Goal: Information Seeking & Learning: Learn about a topic

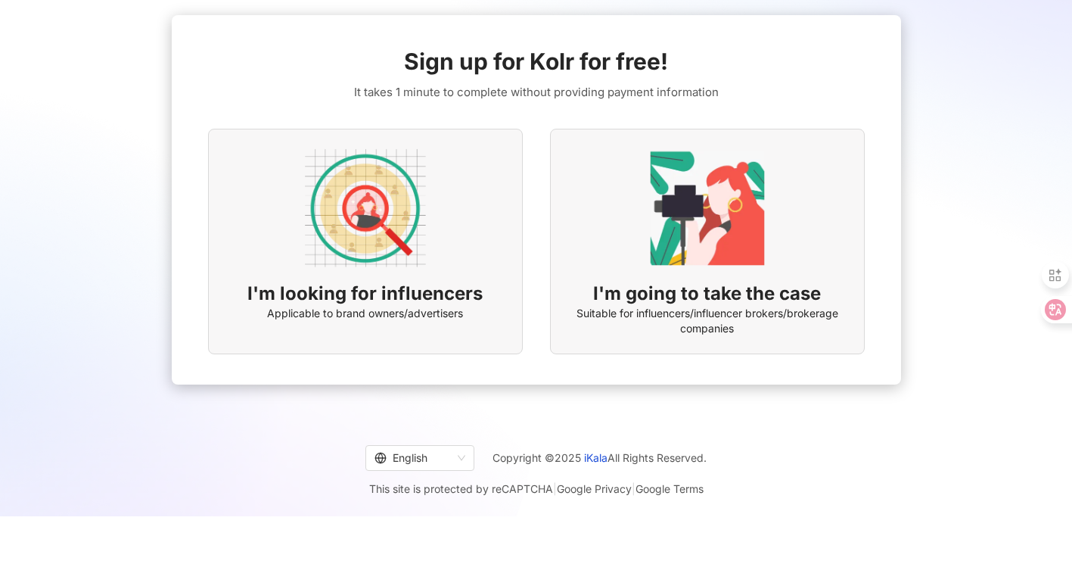
click at [377, 227] on img at bounding box center [365, 208] width 121 height 121
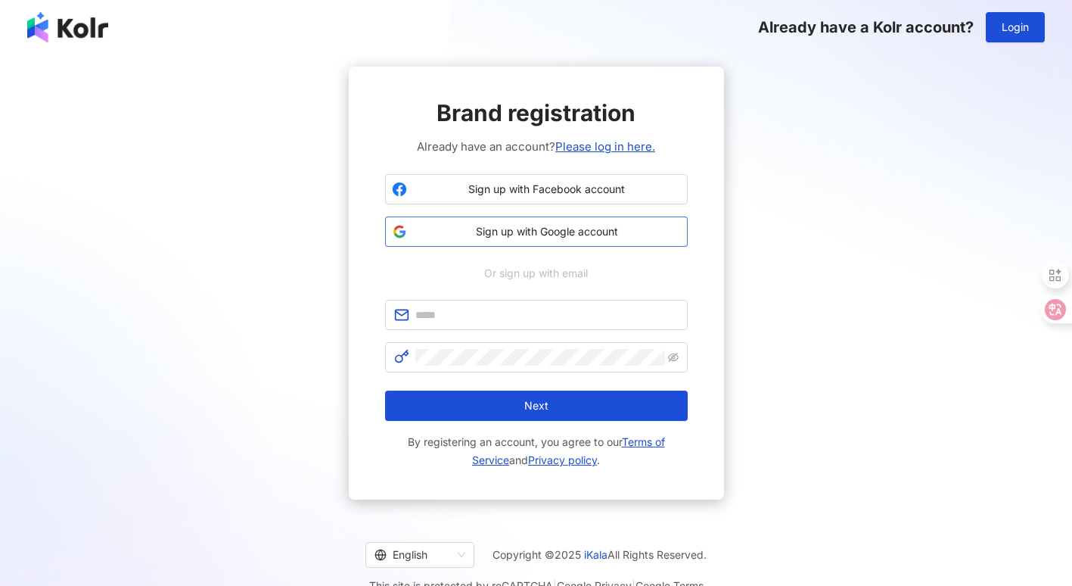
click at [524, 232] on span "Sign up with Google account" at bounding box center [547, 231] width 268 height 15
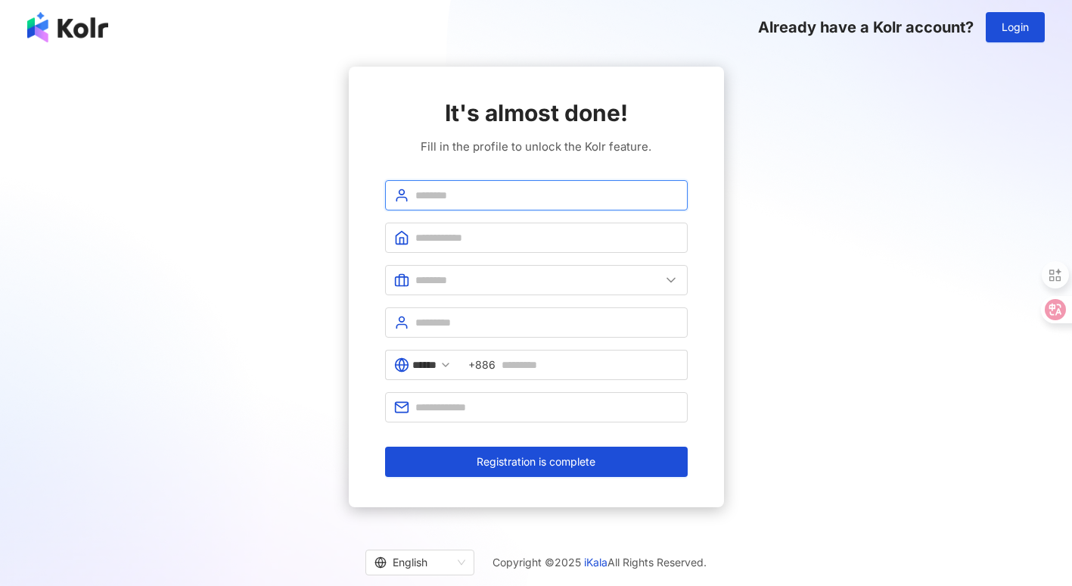
click at [481, 190] on input "text" at bounding box center [546, 195] width 263 height 17
type input "*****"
click at [474, 277] on input "text" at bounding box center [537, 280] width 245 height 17
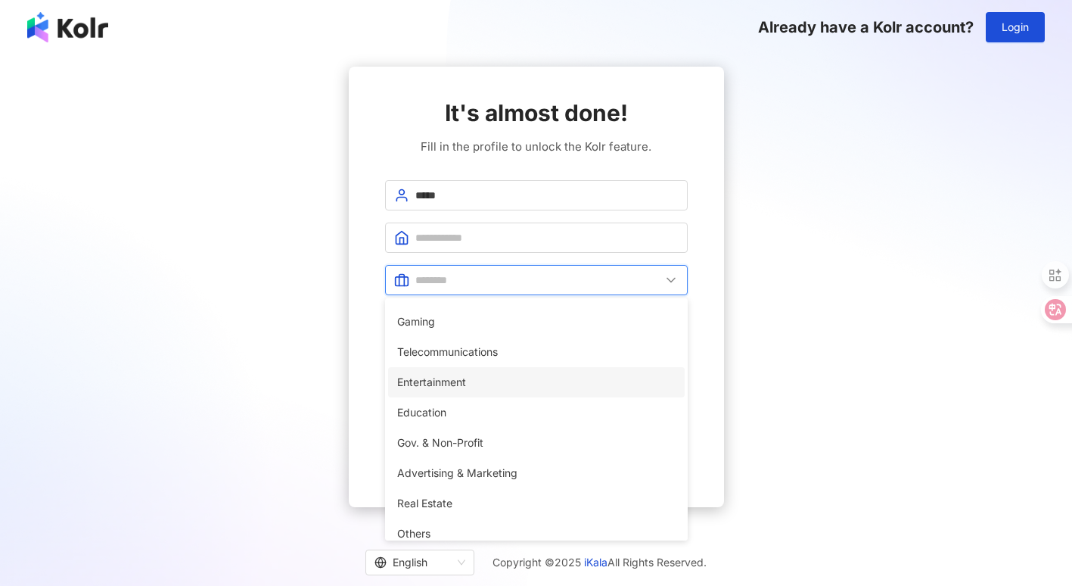
scroll to position [303, 0]
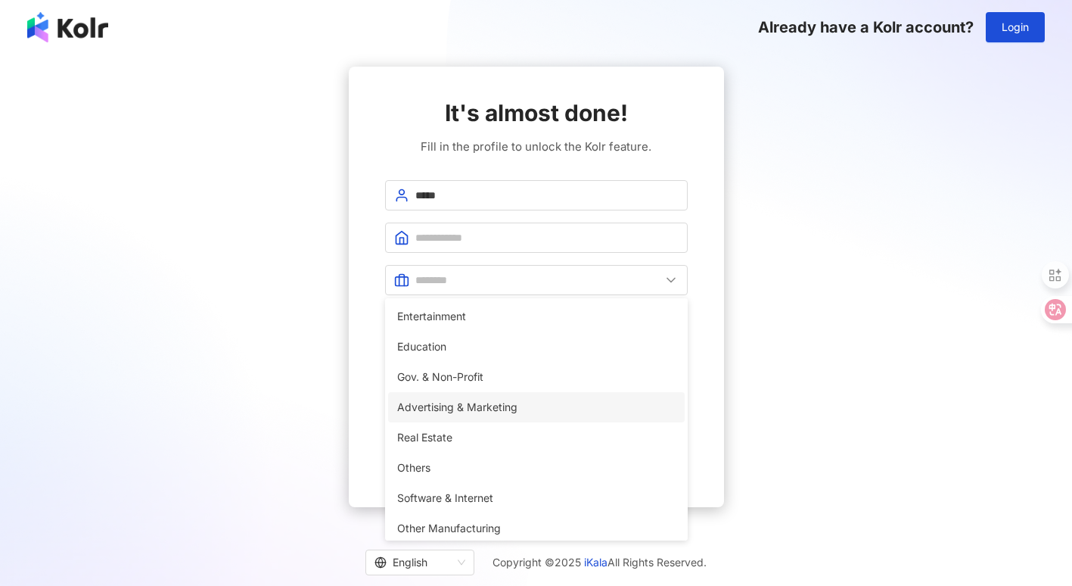
click at [509, 402] on span "Advertising & Marketing" at bounding box center [536, 407] width 278 height 17
type input "**********"
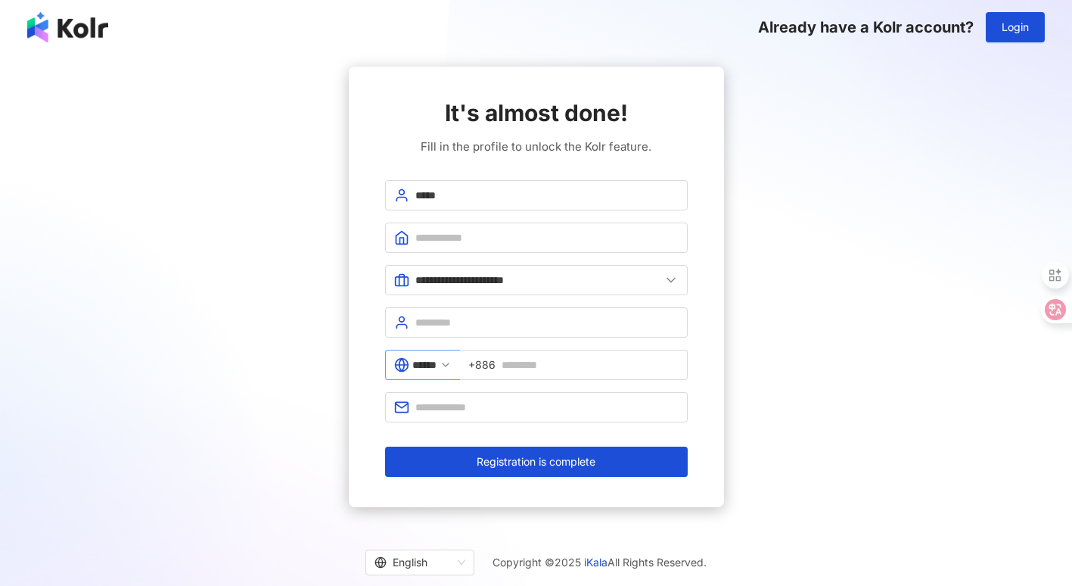
click at [449, 366] on polyline at bounding box center [446, 364] width 6 height 3
click at [427, 369] on input "******" at bounding box center [424, 364] width 24 height 17
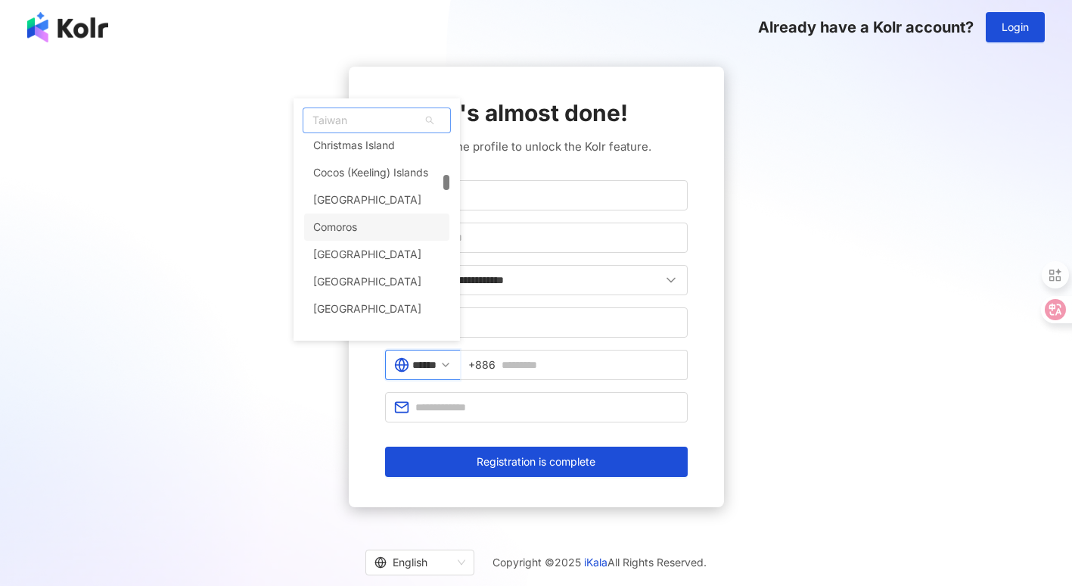
scroll to position [1665, 0]
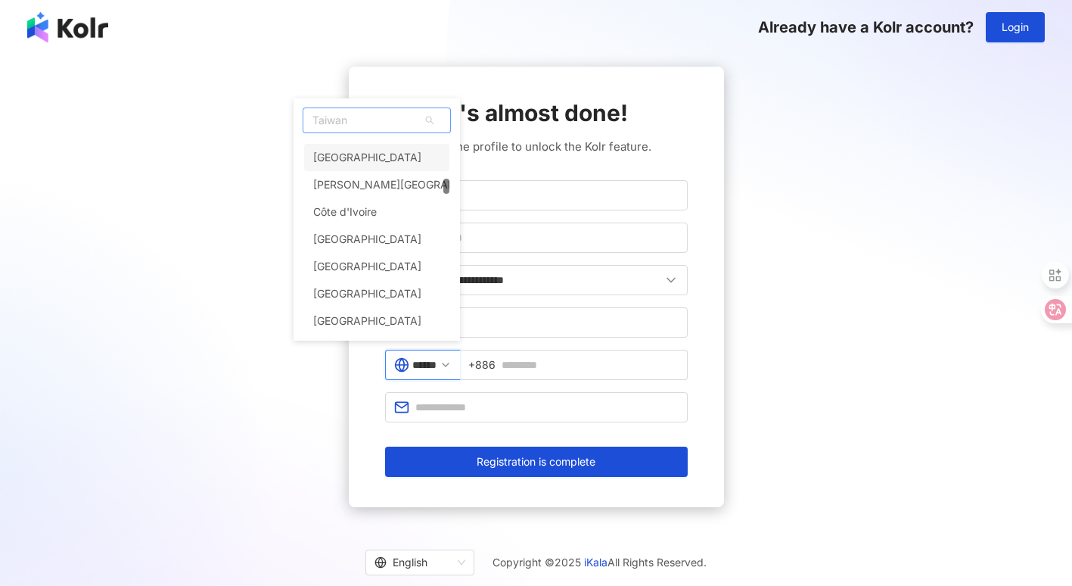
click at [366, 119] on span "Taiwan" at bounding box center [376, 120] width 147 height 24
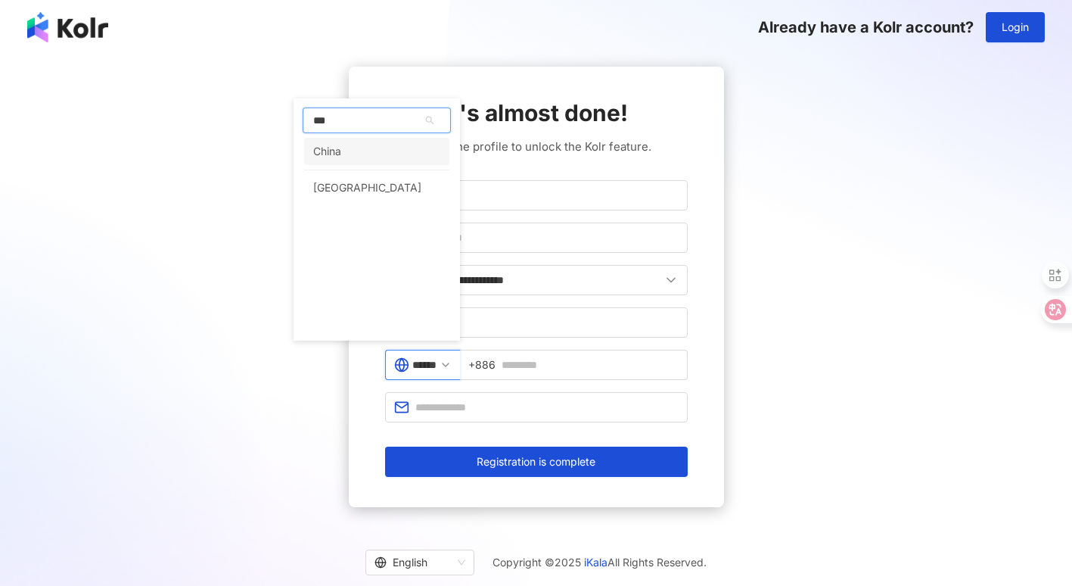
scroll to position [0, 0]
type input "*****"
click at [369, 148] on div "China" at bounding box center [376, 151] width 145 height 27
type input "*****"
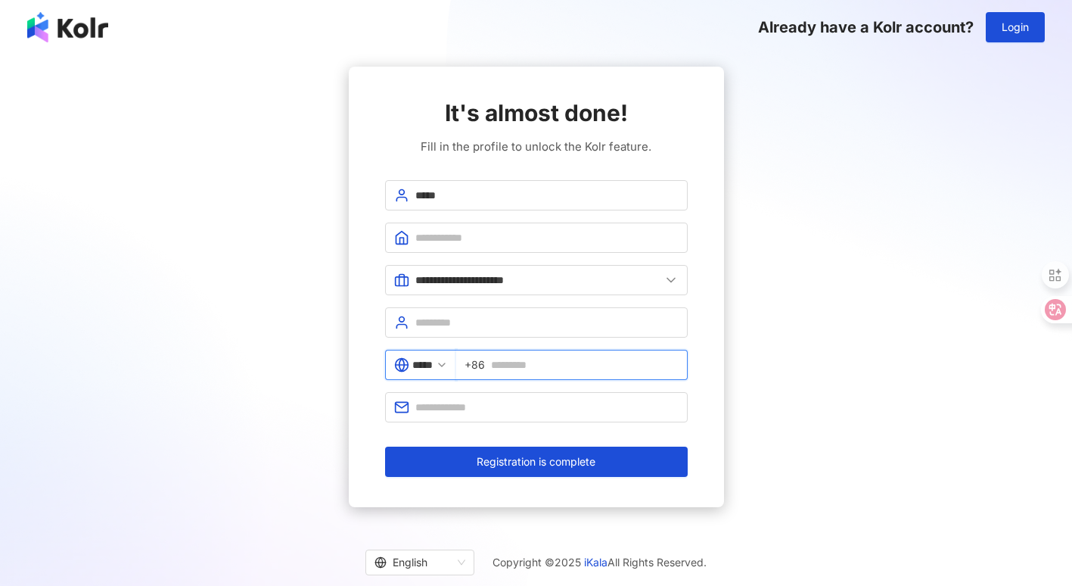
click at [538, 364] on input "text" at bounding box center [585, 364] width 188 height 17
type input "**********"
click at [700, 322] on div "**********" at bounding box center [536, 287] width 375 height 440
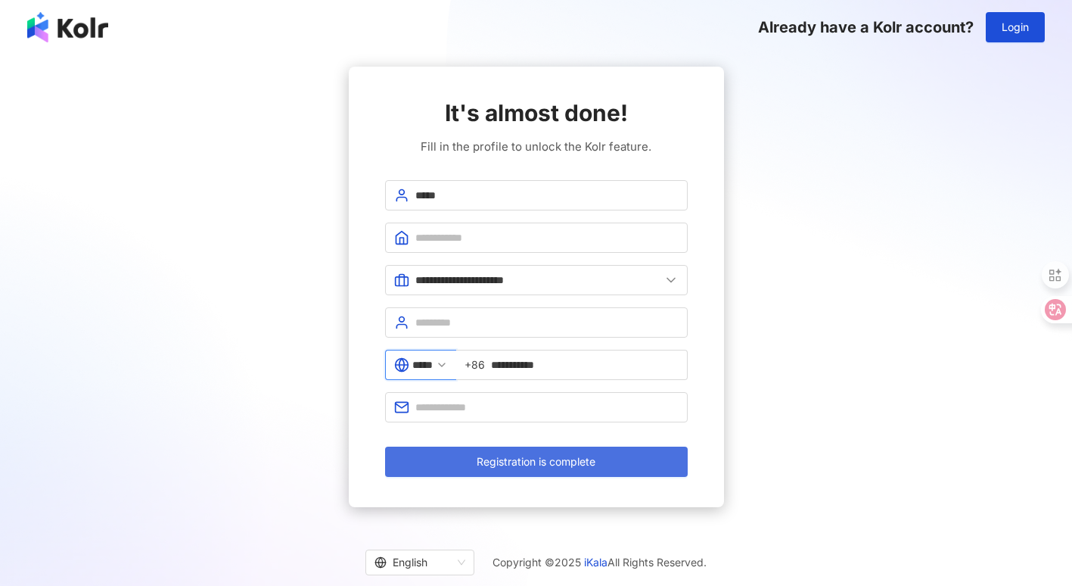
click at [518, 465] on span "Registration is complete" at bounding box center [536, 462] width 119 height 12
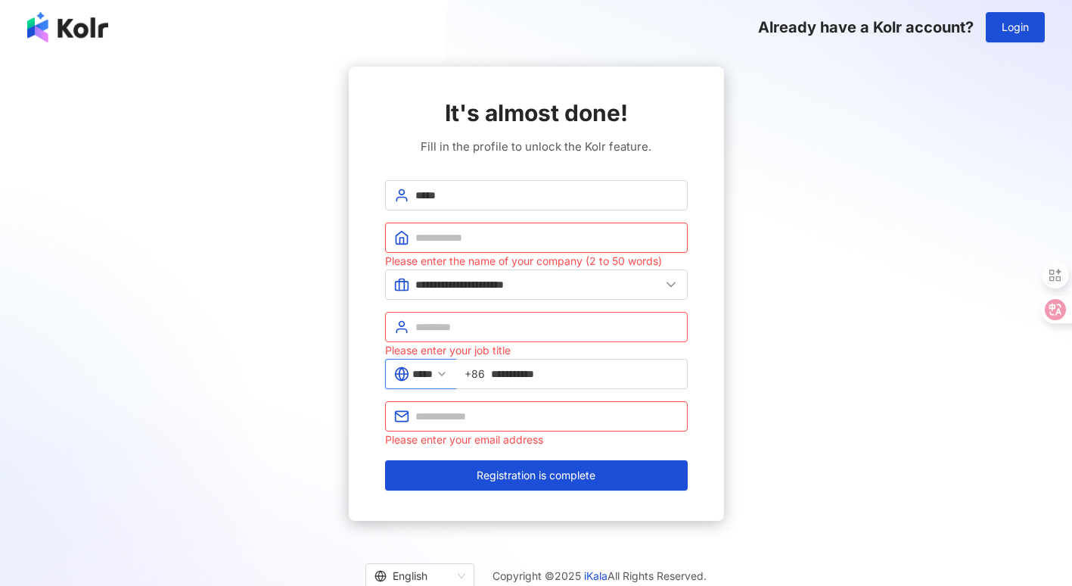
click at [444, 233] on input "text" at bounding box center [546, 237] width 263 height 17
type input "*******"
click at [537, 418] on input "**********" at bounding box center [546, 416] width 263 height 17
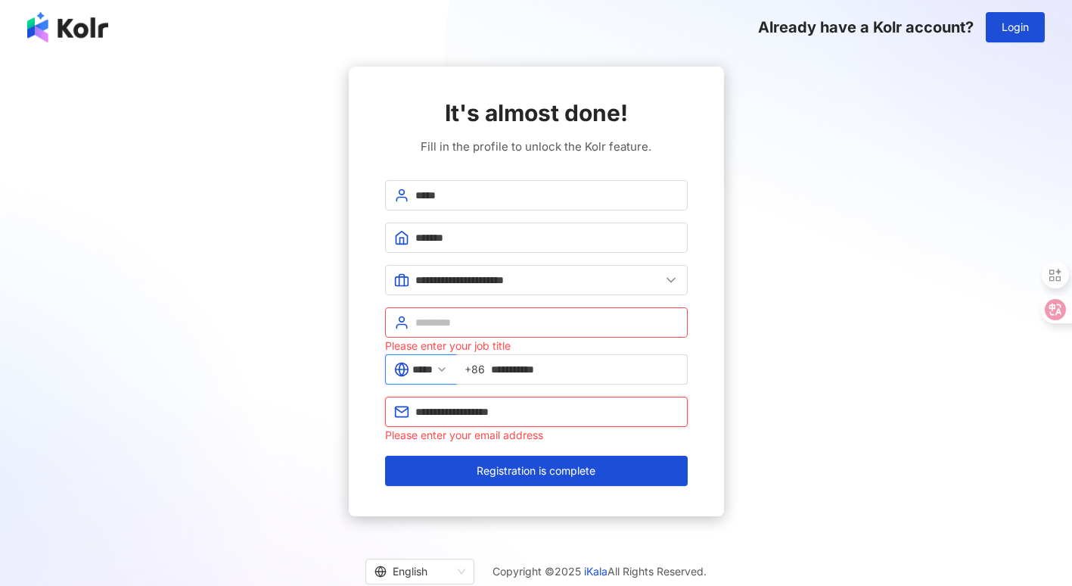
drag, startPoint x: 494, startPoint y: 411, endPoint x: 462, endPoint y: 411, distance: 32.5
click at [462, 411] on input "**********" at bounding box center [546, 411] width 263 height 17
drag, startPoint x: 450, startPoint y: 410, endPoint x: 414, endPoint y: 415, distance: 35.9
click at [414, 415] on span "**********" at bounding box center [536, 412] width 303 height 30
type input "**********"
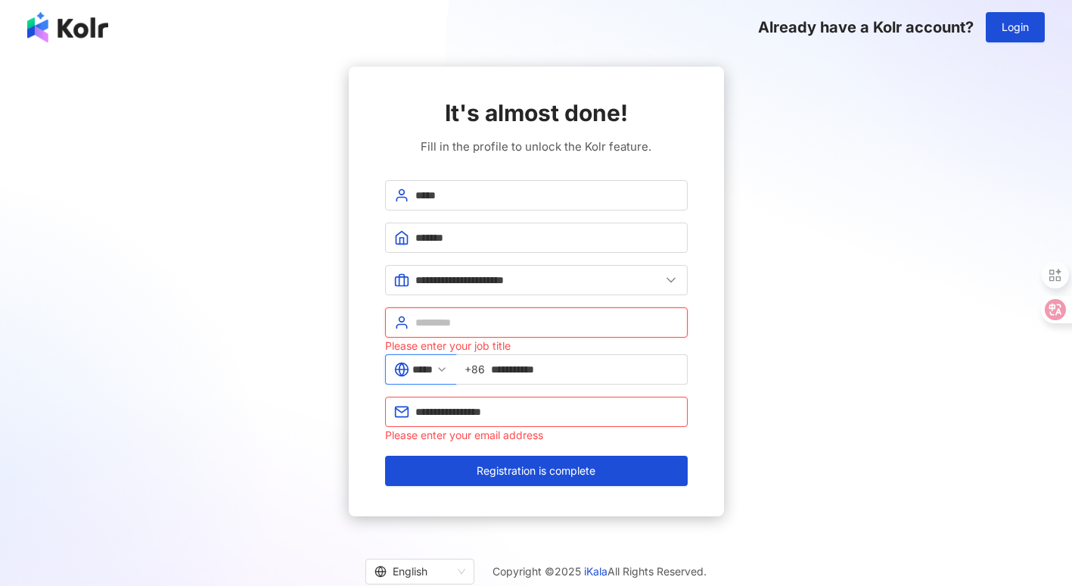
click at [478, 319] on input "text" at bounding box center [546, 322] width 263 height 17
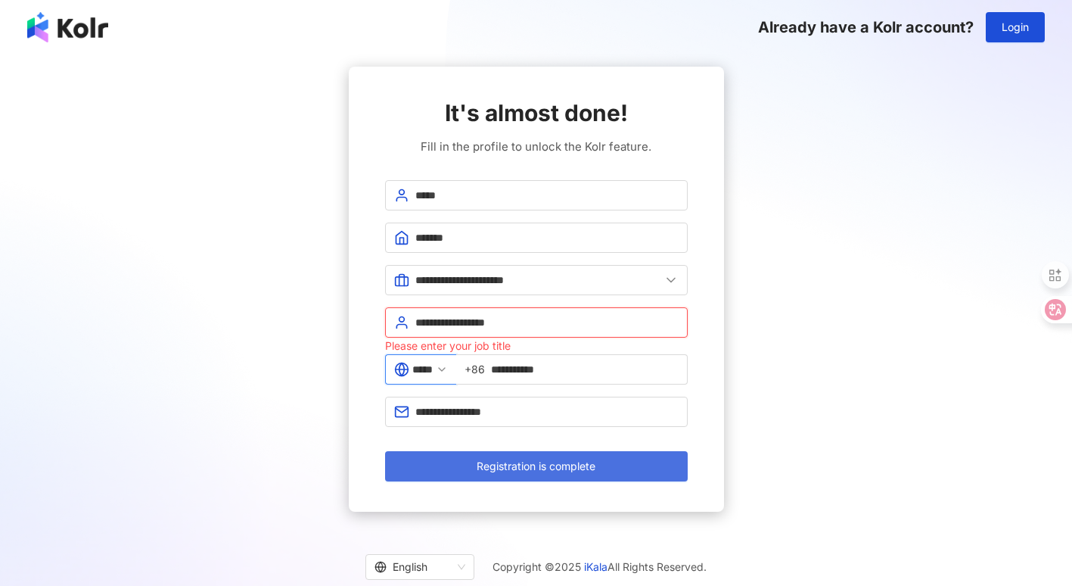
type input "**********"
click at [503, 471] on span "Registration is complete" at bounding box center [536, 466] width 119 height 12
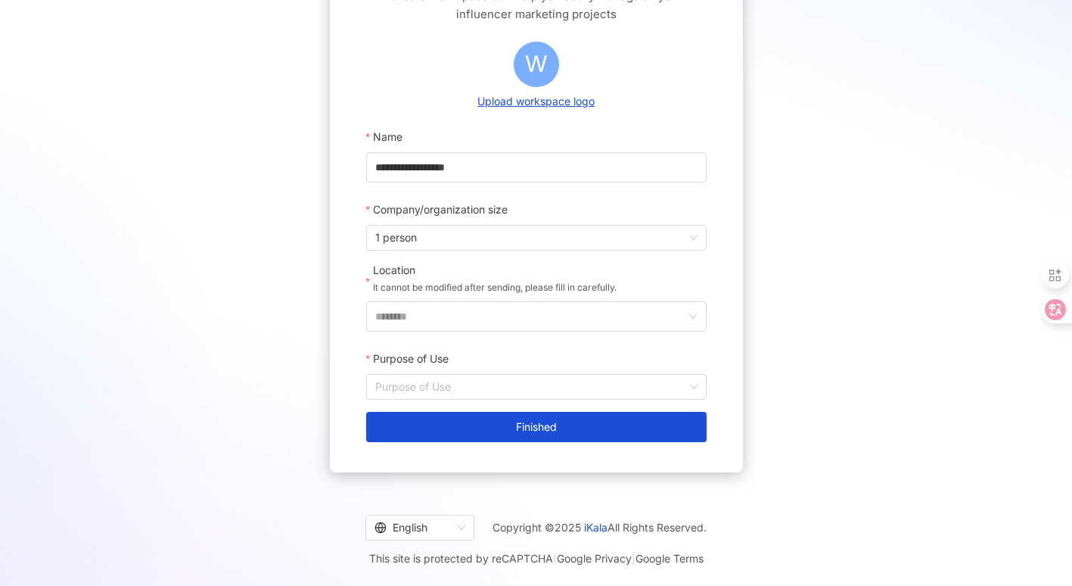
scroll to position [72, 0]
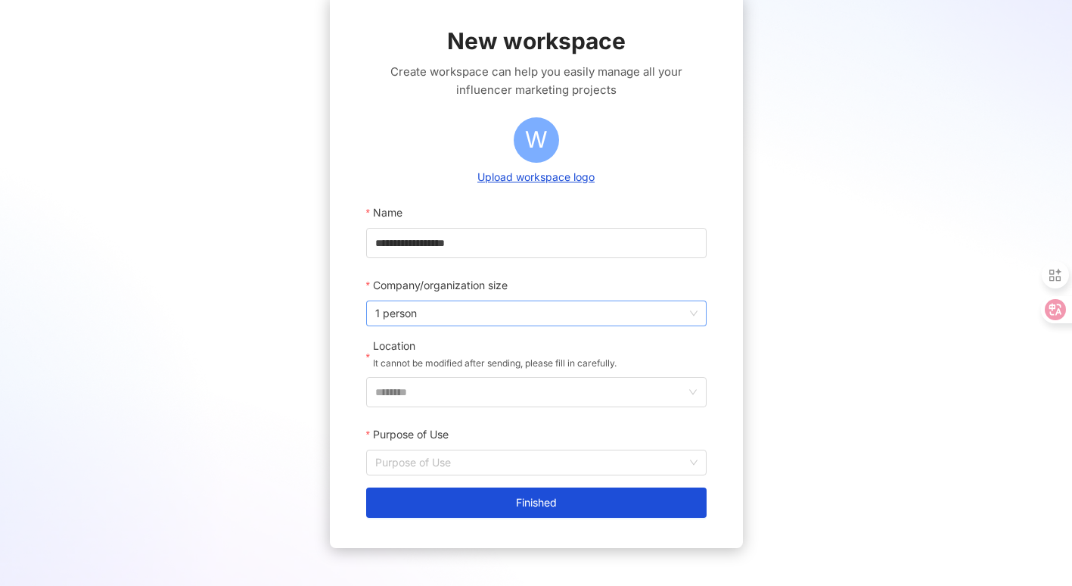
click at [447, 313] on span "1 person" at bounding box center [536, 313] width 322 height 24
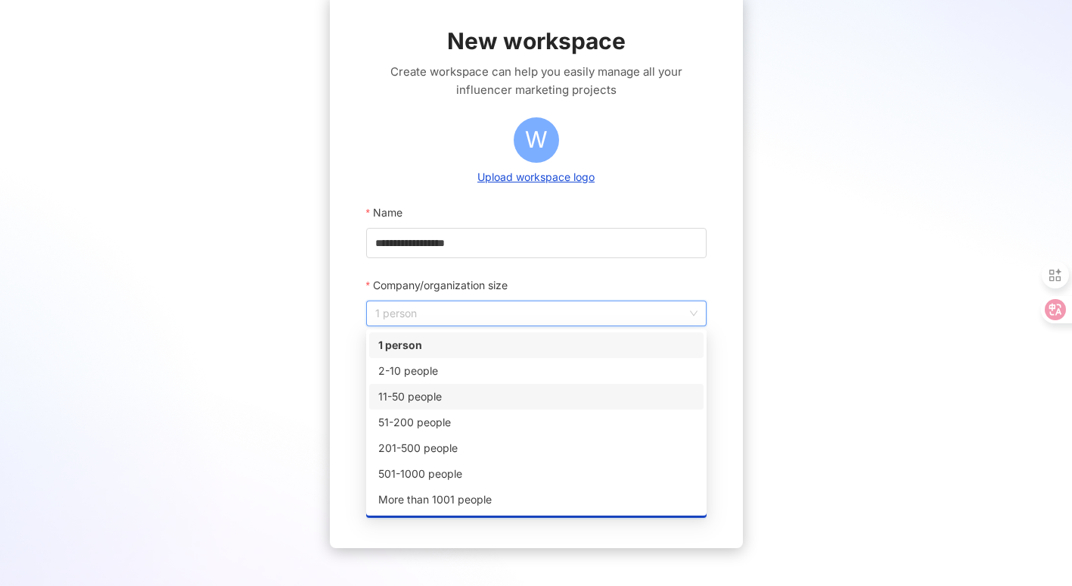
click at [440, 395] on div "11-50 people" at bounding box center [536, 396] width 316 height 17
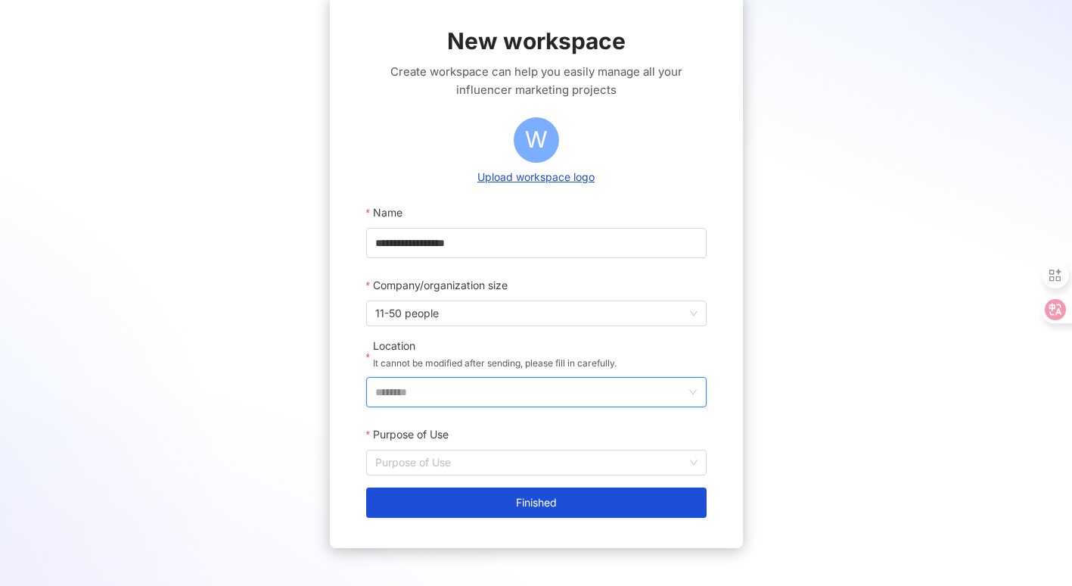
click at [492, 394] on input "********" at bounding box center [530, 392] width 310 height 29
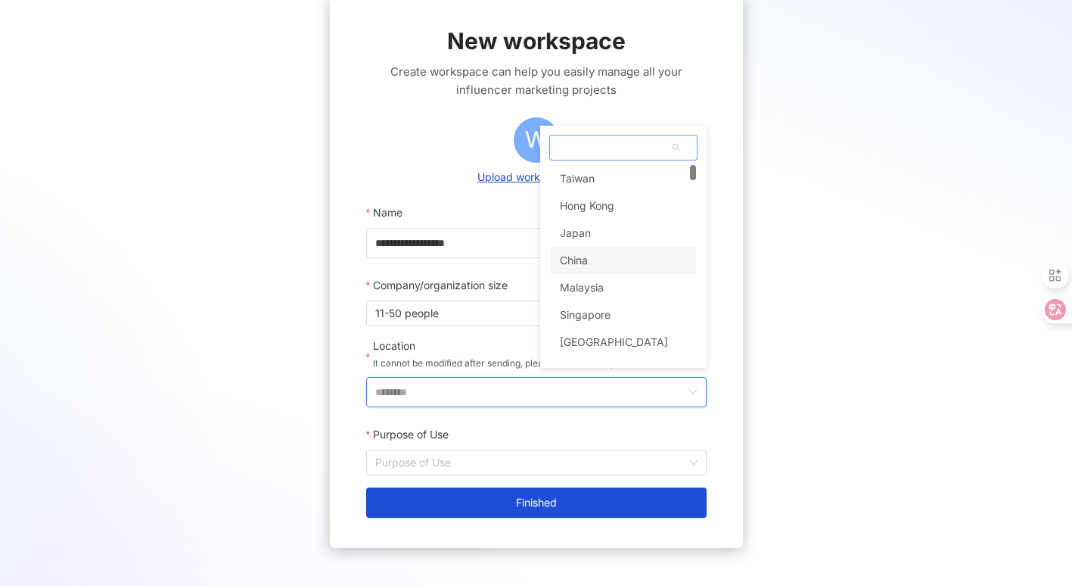
click at [594, 265] on div "China" at bounding box center [623, 260] width 145 height 27
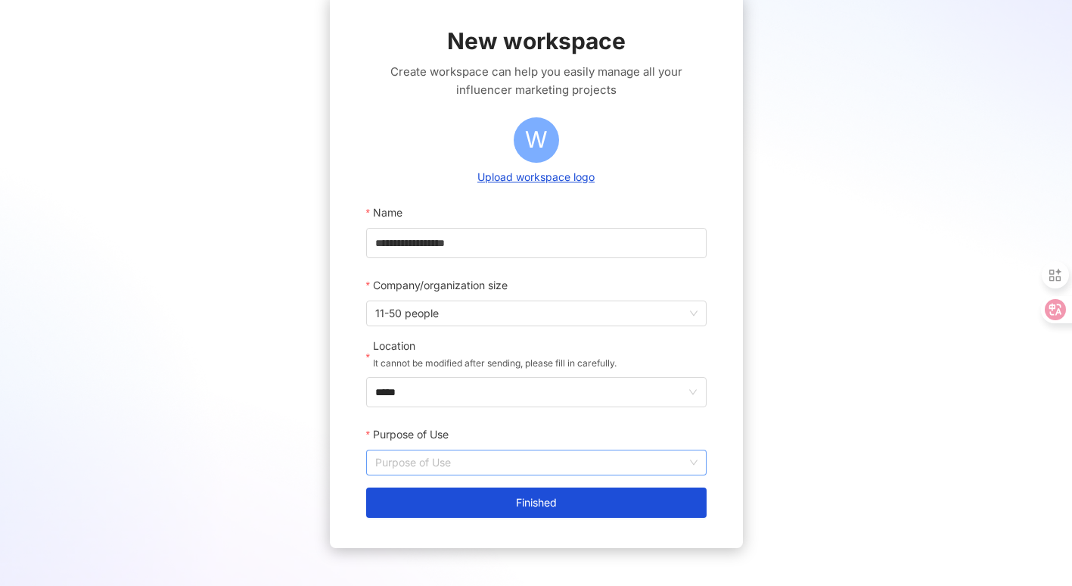
click at [422, 459] on input "Purpose of Use" at bounding box center [536, 462] width 322 height 24
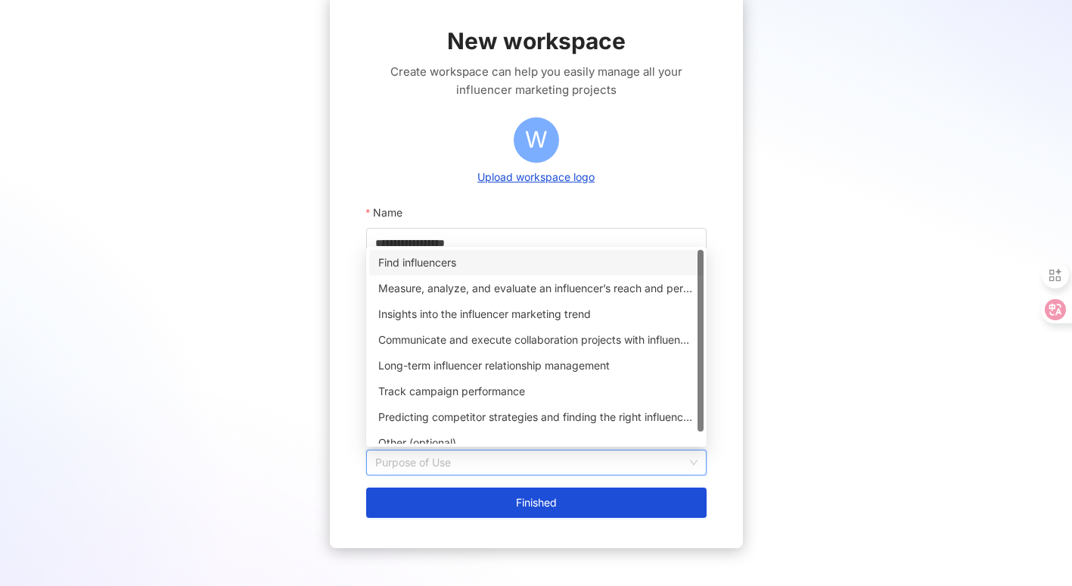
click at [464, 260] on div "Find influencers" at bounding box center [536, 262] width 316 height 17
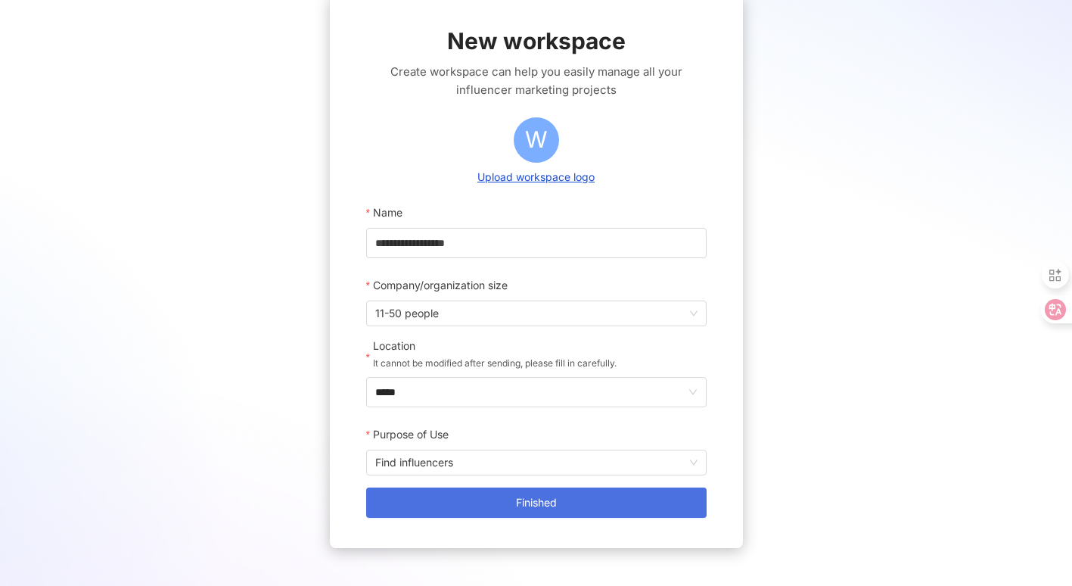
click at [465, 506] on button "Finished" at bounding box center [536, 502] width 341 height 30
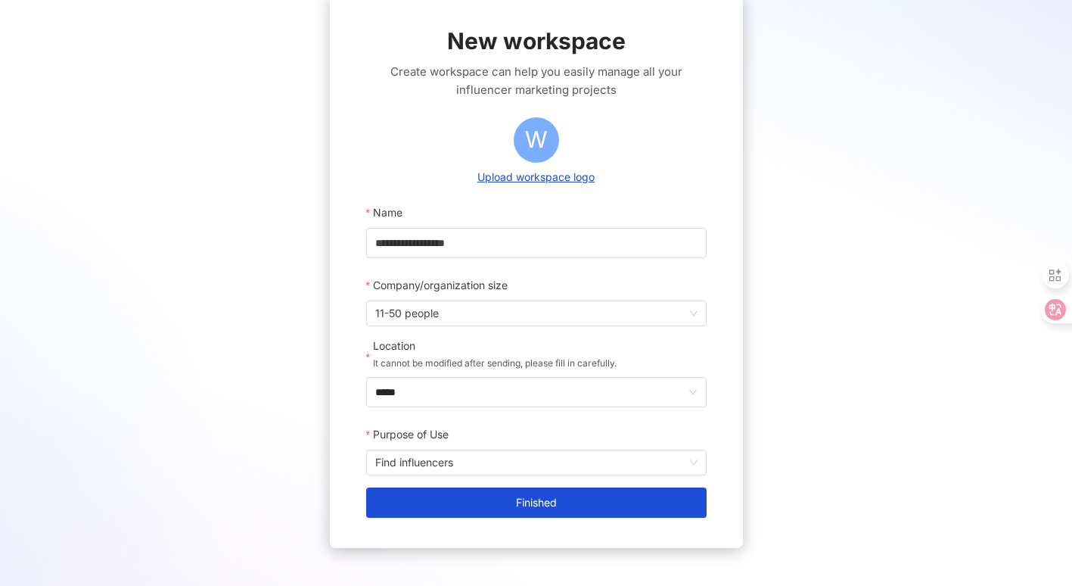
scroll to position [70, 0]
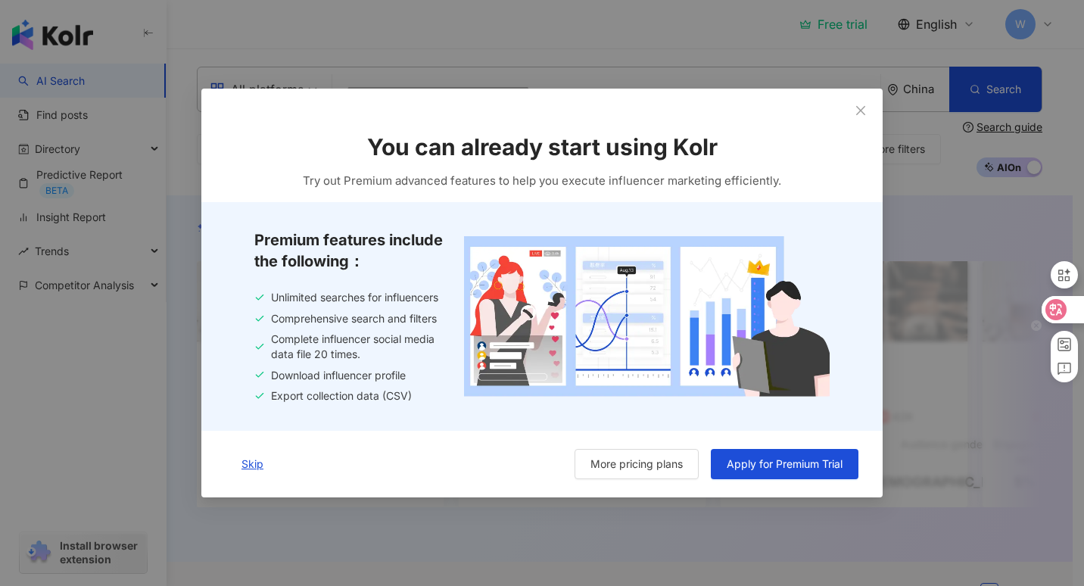
click at [1058, 308] on icon at bounding box center [1056, 309] width 13 height 12
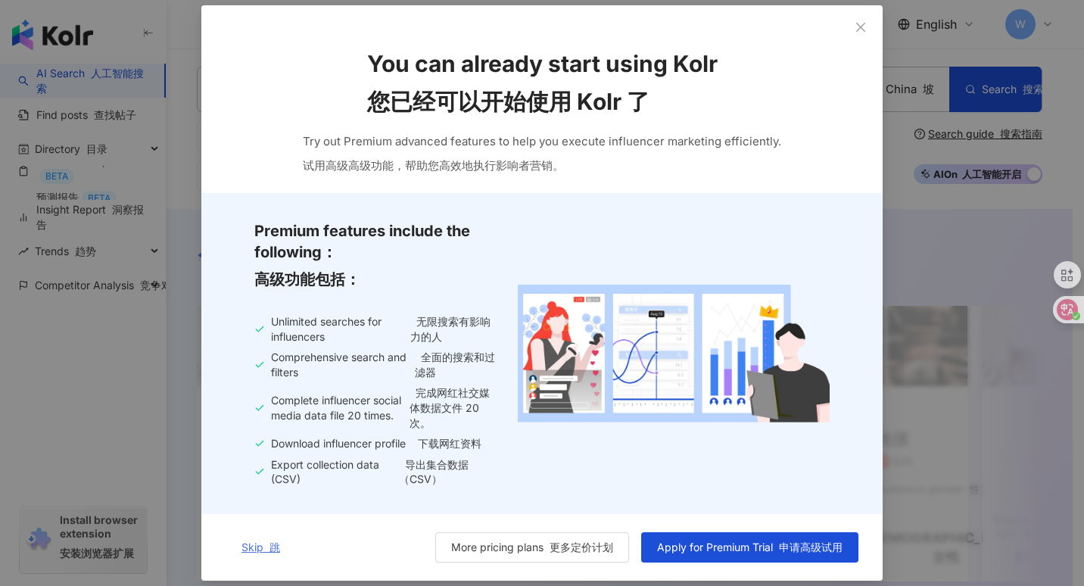
click at [248, 544] on span "Skip 跳" at bounding box center [260, 547] width 39 height 12
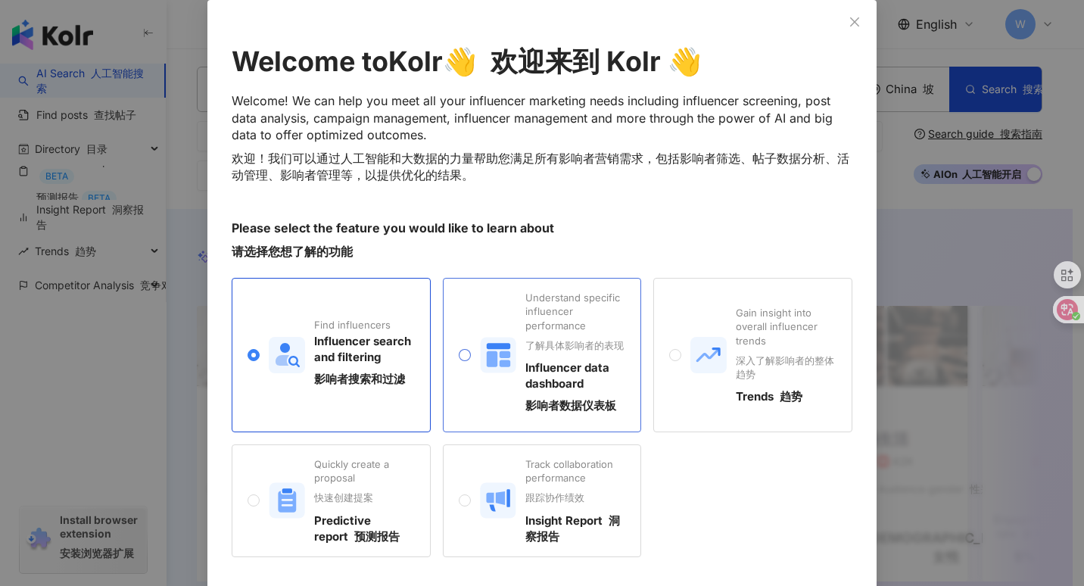
scroll to position [143, 0]
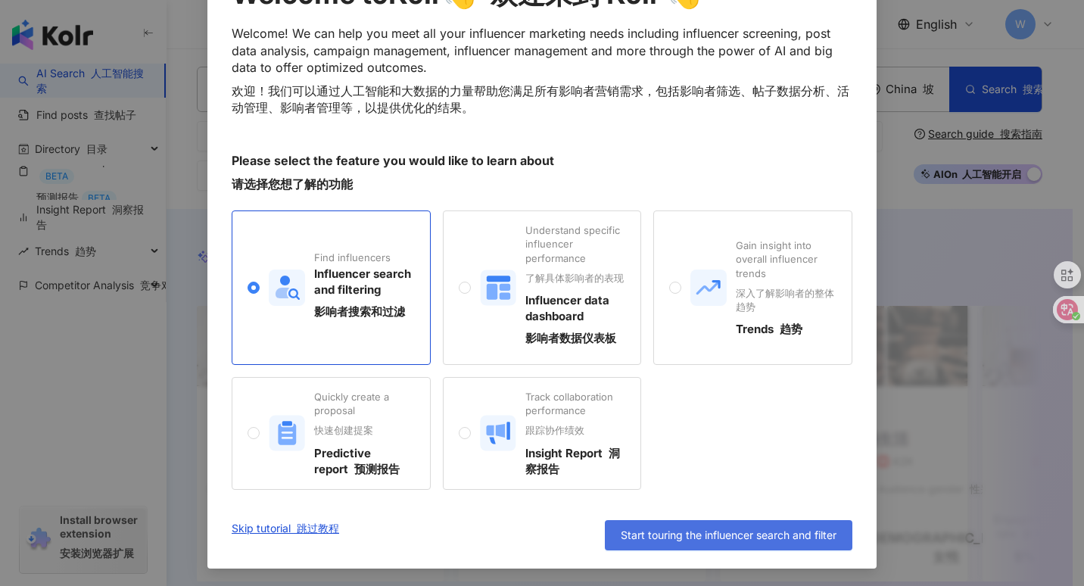
click at [733, 537] on span "Start touring the influencer search and filter" at bounding box center [729, 535] width 216 height 12
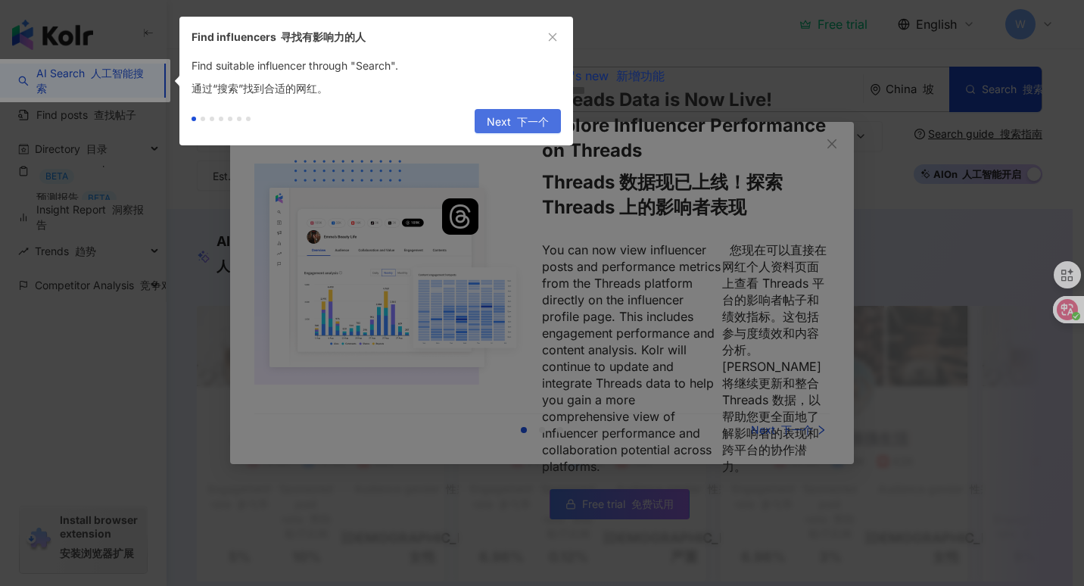
click at [515, 124] on font "button" at bounding box center [514, 121] width 6 height 13
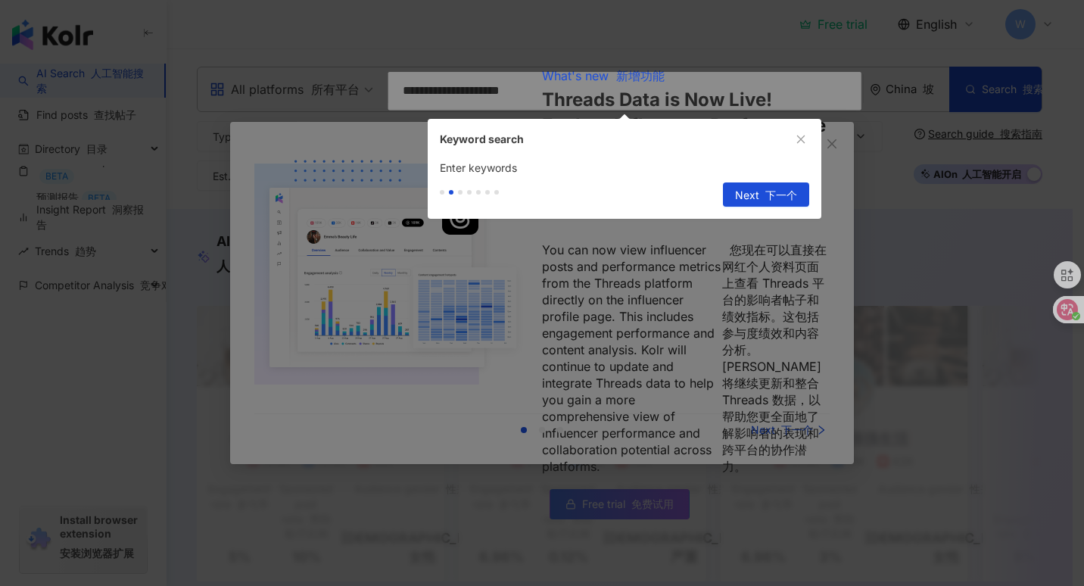
type input "**********"
click at [755, 199] on span "Next 下一个" at bounding box center [766, 195] width 62 height 24
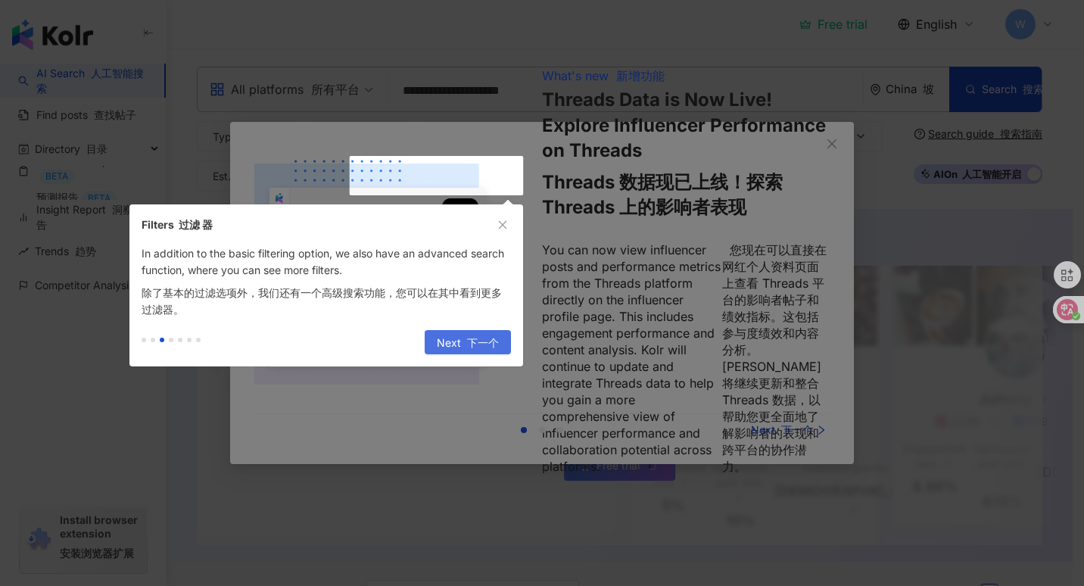
click at [453, 338] on span "Next 下一个" at bounding box center [468, 343] width 62 height 24
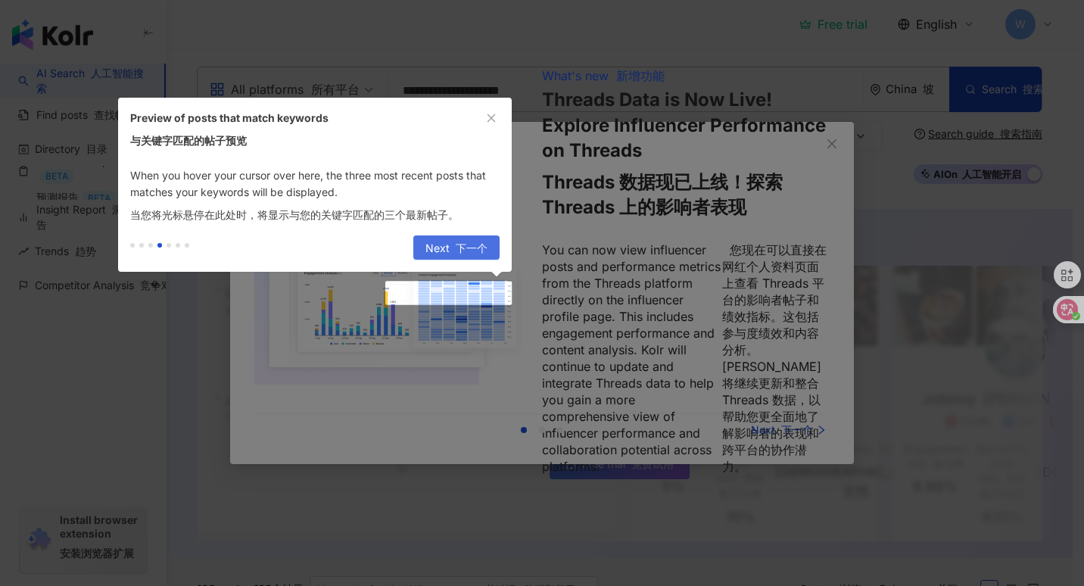
click at [448, 249] on span "Next 下一个" at bounding box center [456, 248] width 62 height 24
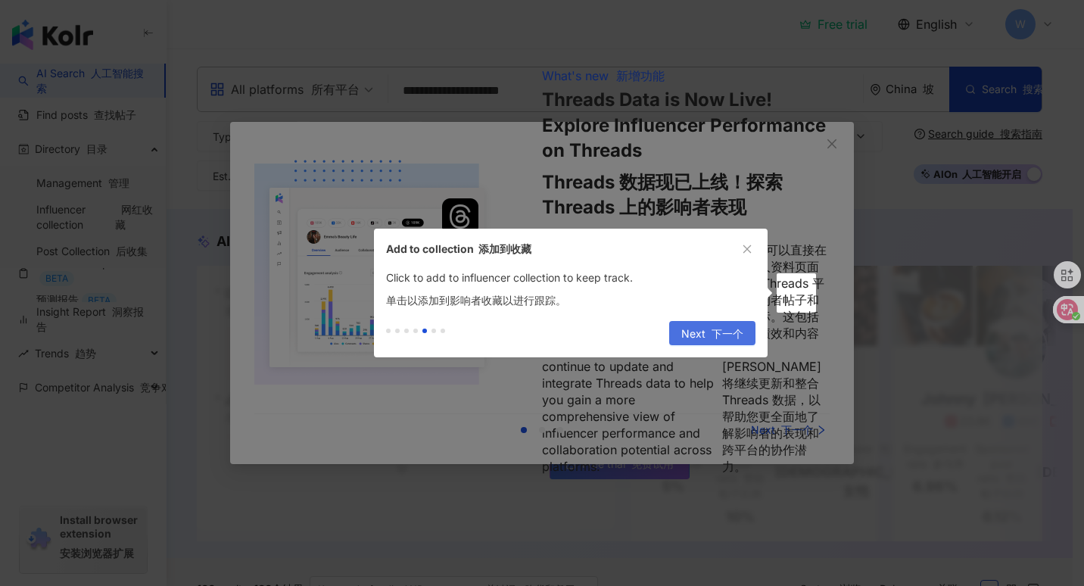
click at [691, 331] on span "Next 下一个" at bounding box center [712, 334] width 62 height 24
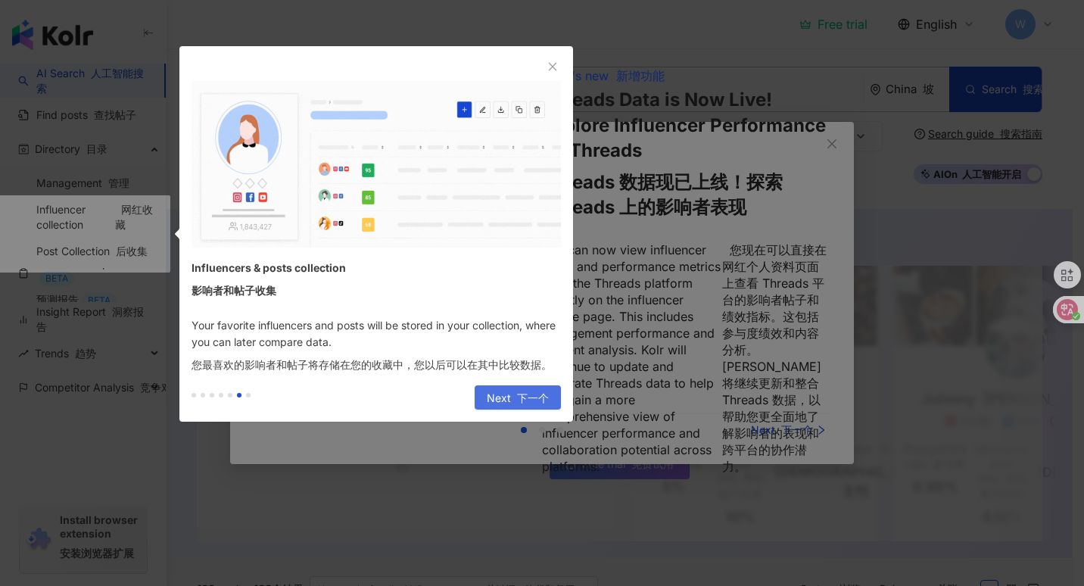
click at [495, 388] on span "Next 下一个" at bounding box center [518, 398] width 62 height 24
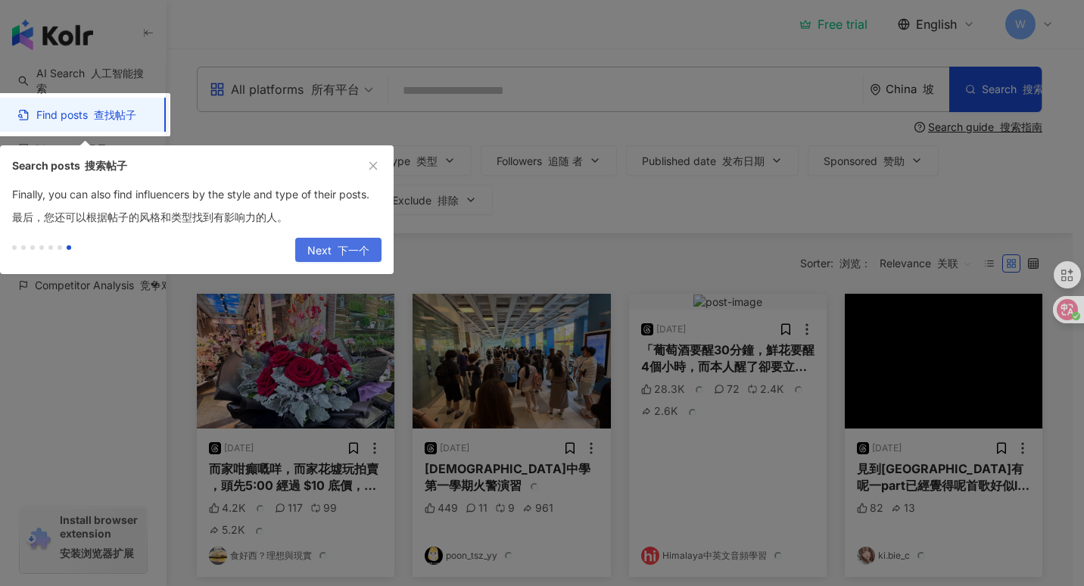
click at [319, 247] on span "Next 下一个" at bounding box center [338, 250] width 62 height 24
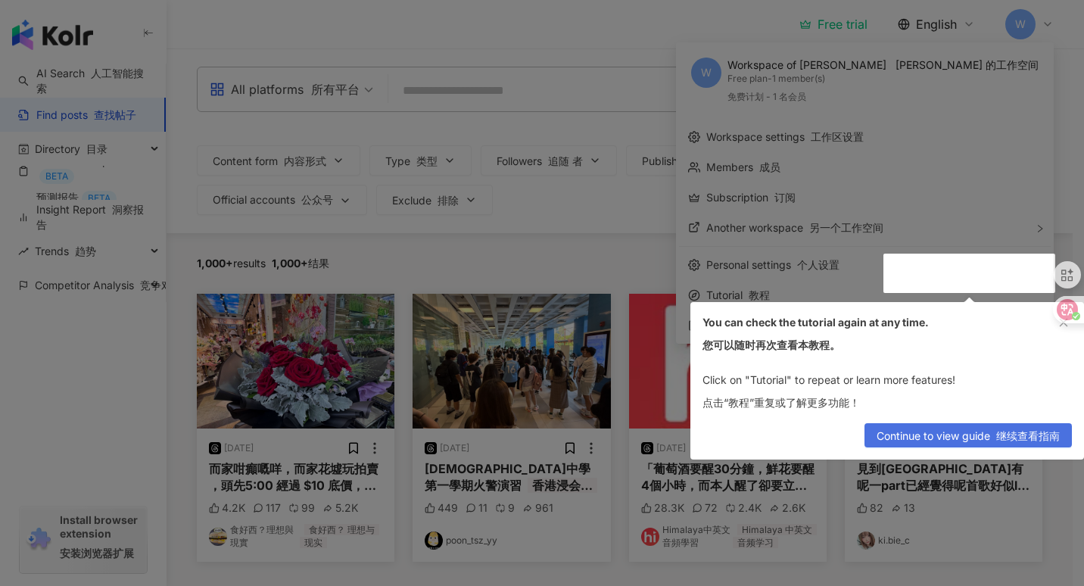
click at [929, 433] on span "Continue to view guide 继续查看指南" at bounding box center [967, 436] width 183 height 24
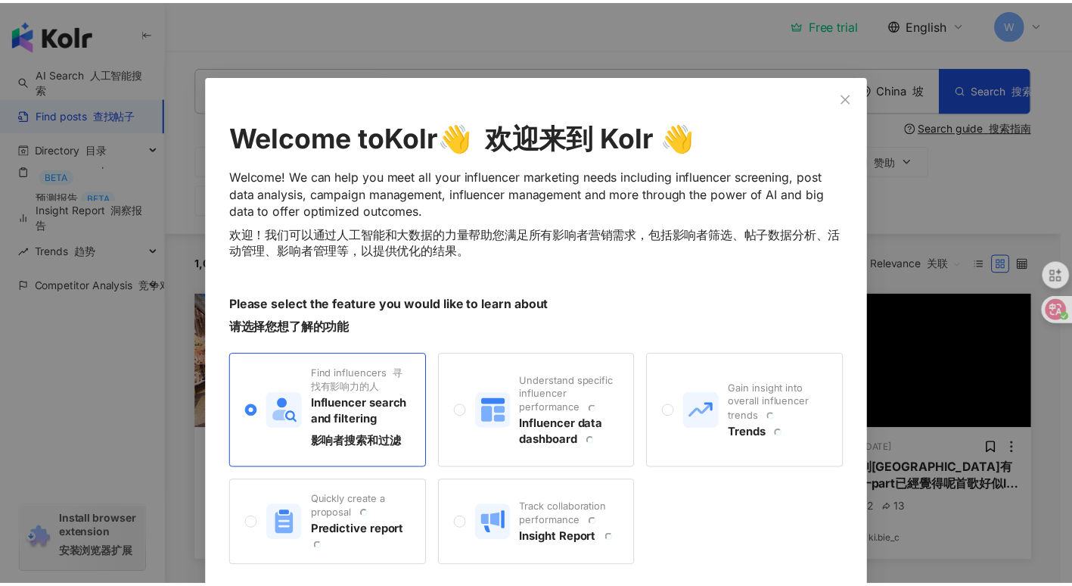
scroll to position [45, 0]
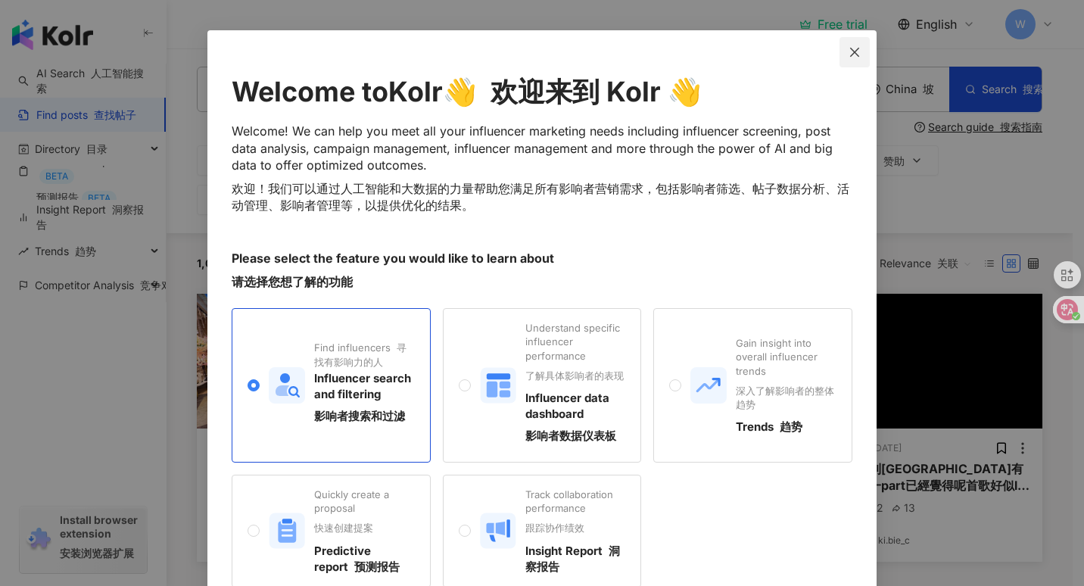
click at [848, 48] on icon "close" at bounding box center [854, 52] width 12 height 12
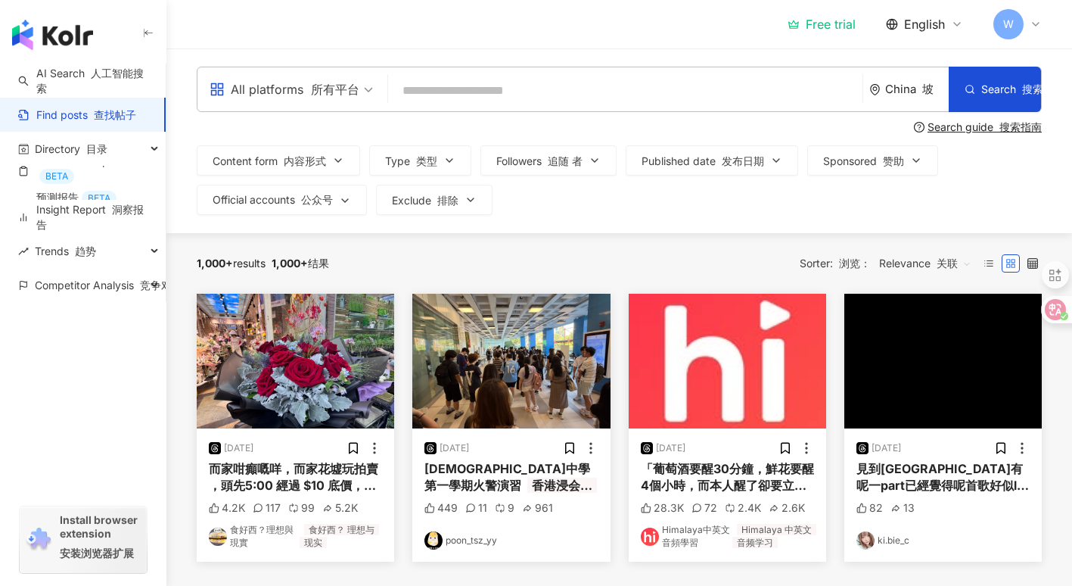
click at [951, 27] on div "English" at bounding box center [924, 24] width 77 height 17
click at [406, 250] on div "1,000+ results 1,000+ 结果 Sorter: 浏览： Relevance 关联" at bounding box center [619, 263] width 845 height 61
click at [84, 87] on link "AI Search 人工智能搜索" at bounding box center [85, 81] width 135 height 30
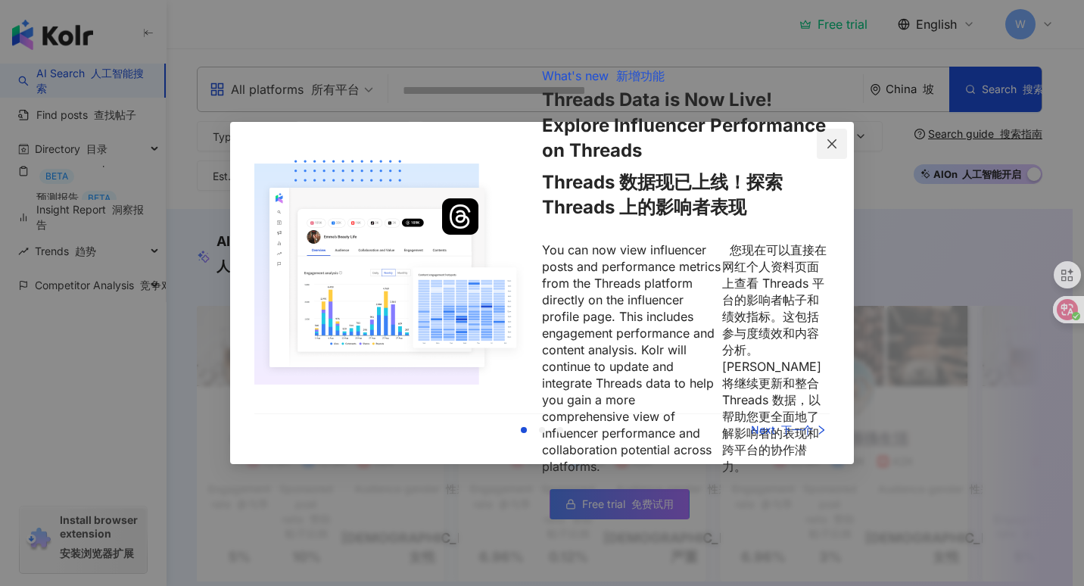
click at [831, 143] on icon "close" at bounding box center [831, 142] width 9 height 9
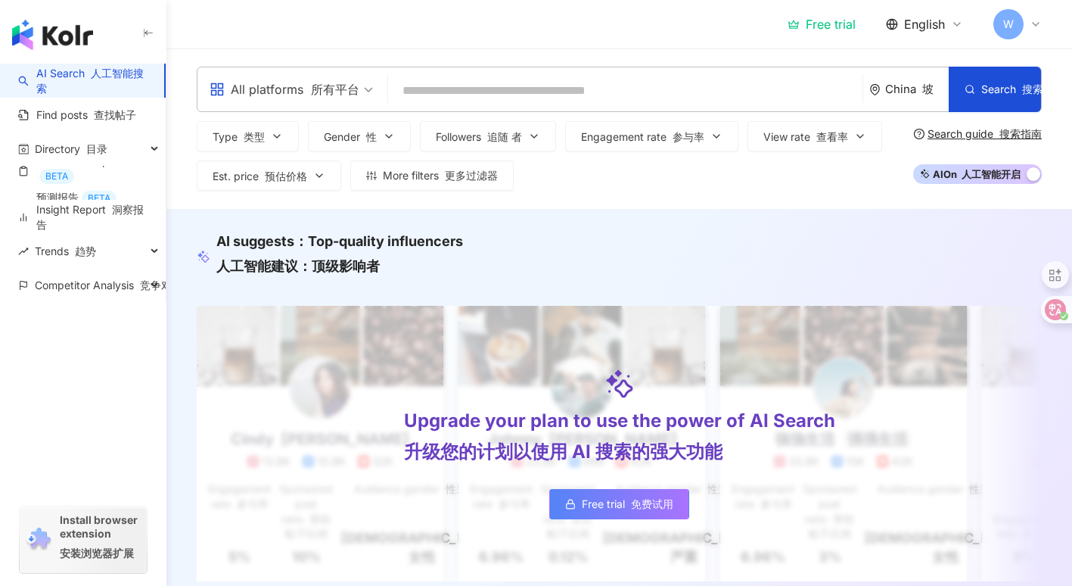
click at [357, 89] on font "所有平台" at bounding box center [335, 89] width 48 height 15
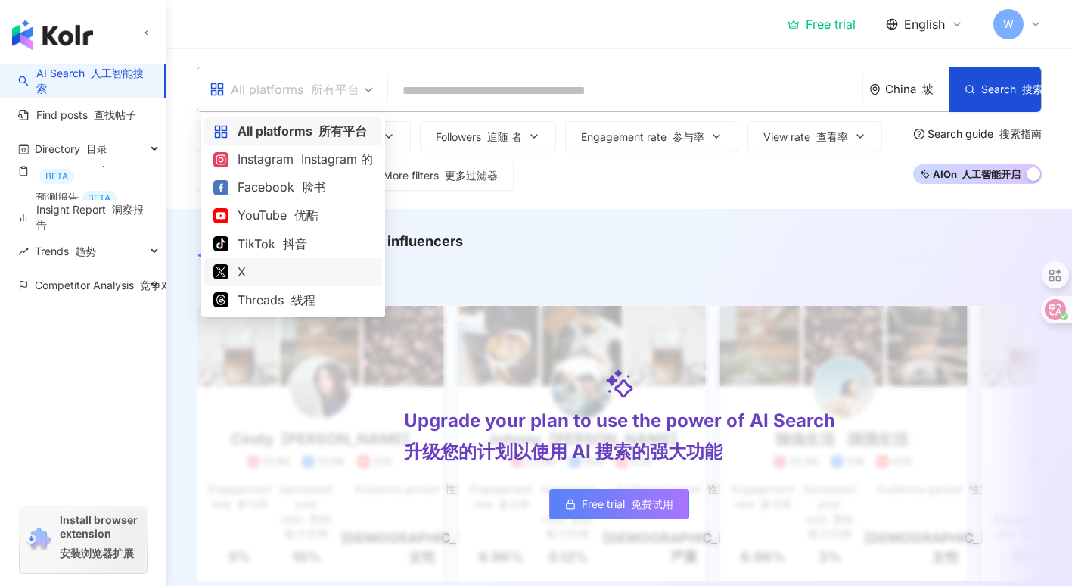
click at [611, 512] on link "Free trial 免费试用" at bounding box center [619, 504] width 140 height 30
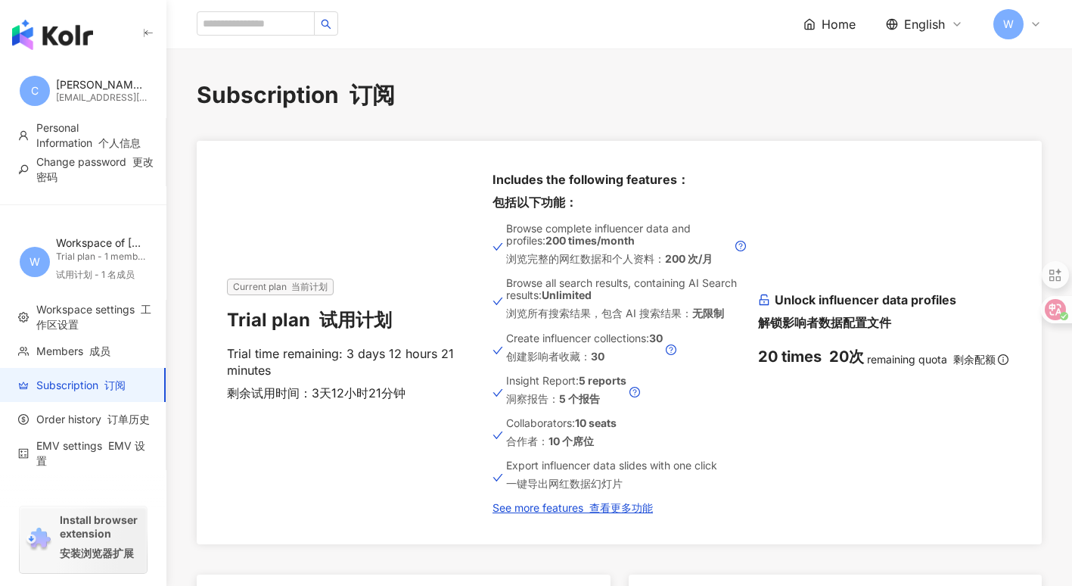
click at [145, 33] on icon "button" at bounding box center [148, 33] width 12 height 12
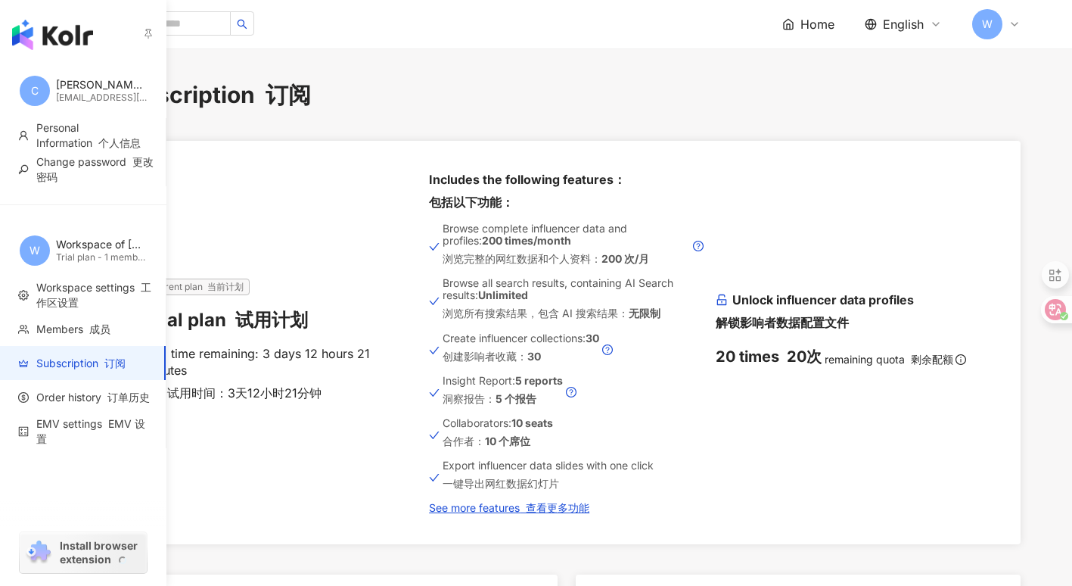
click at [39, 35] on img "button" at bounding box center [52, 35] width 81 height 30
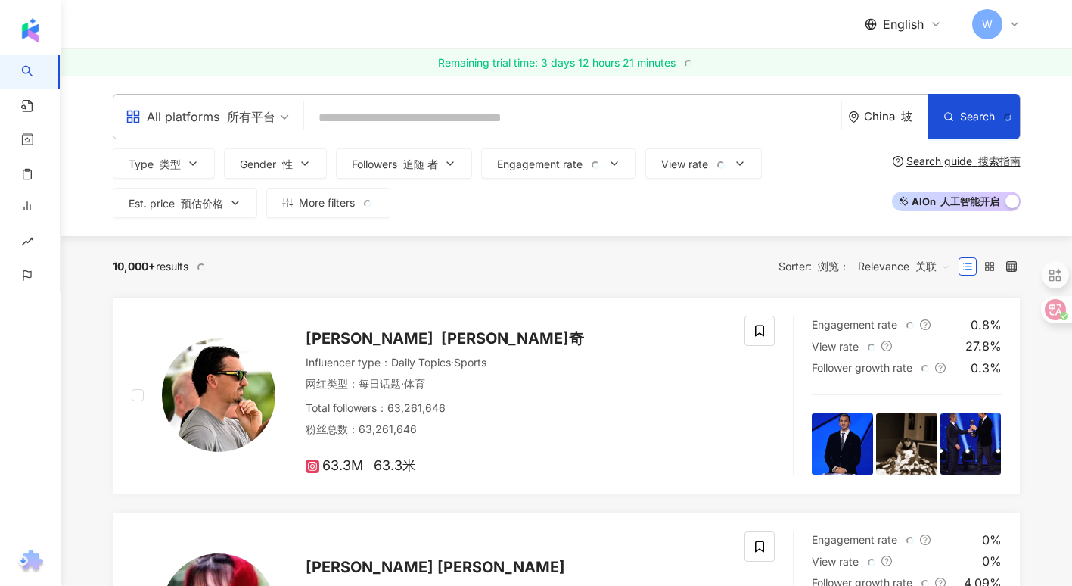
click at [281, 110] on span "All platforms 所有平台" at bounding box center [207, 116] width 163 height 24
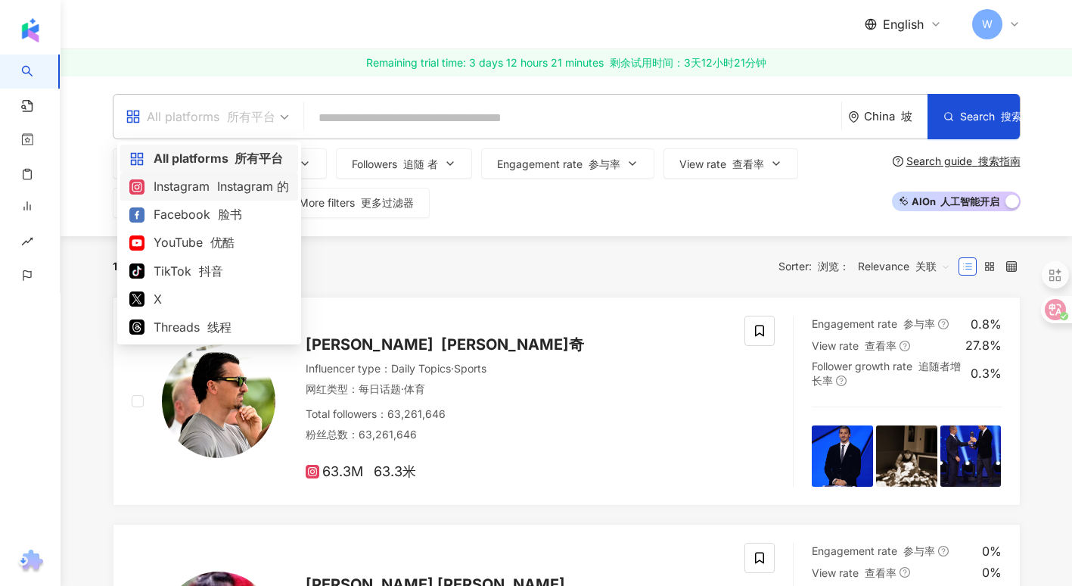
click at [205, 187] on div "Instagram Instagram 的" at bounding box center [209, 186] width 160 height 19
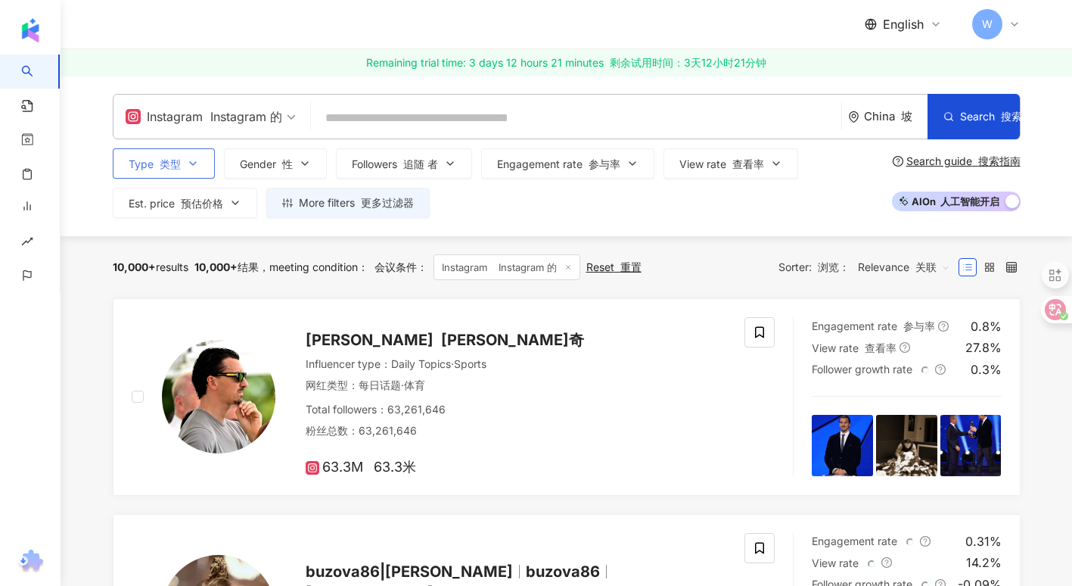
click at [194, 170] on button "Type 类型" at bounding box center [164, 163] width 102 height 30
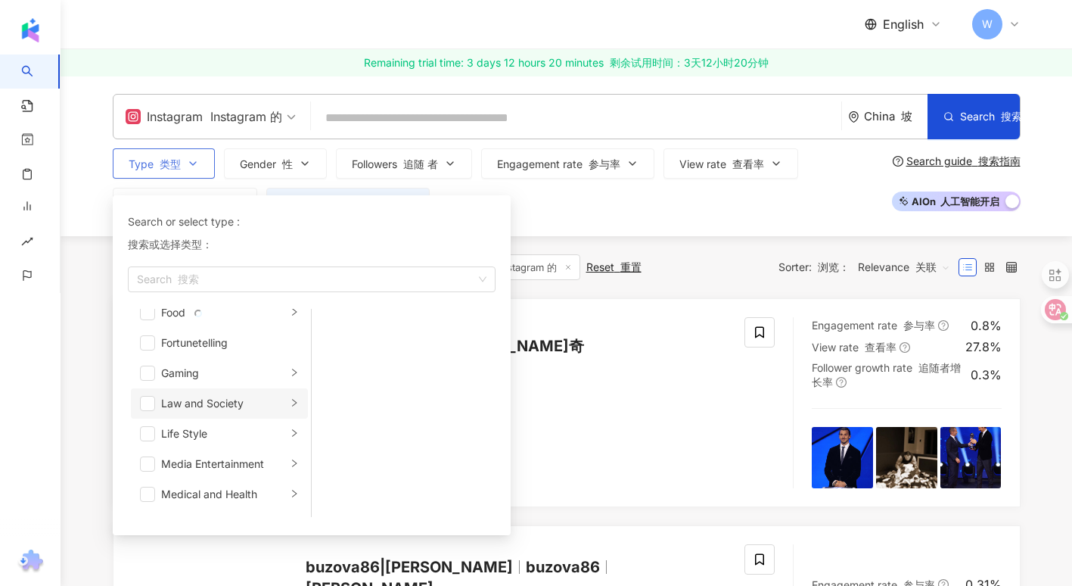
scroll to position [227, 0]
click at [142, 431] on span "button" at bounding box center [147, 432] width 15 height 15
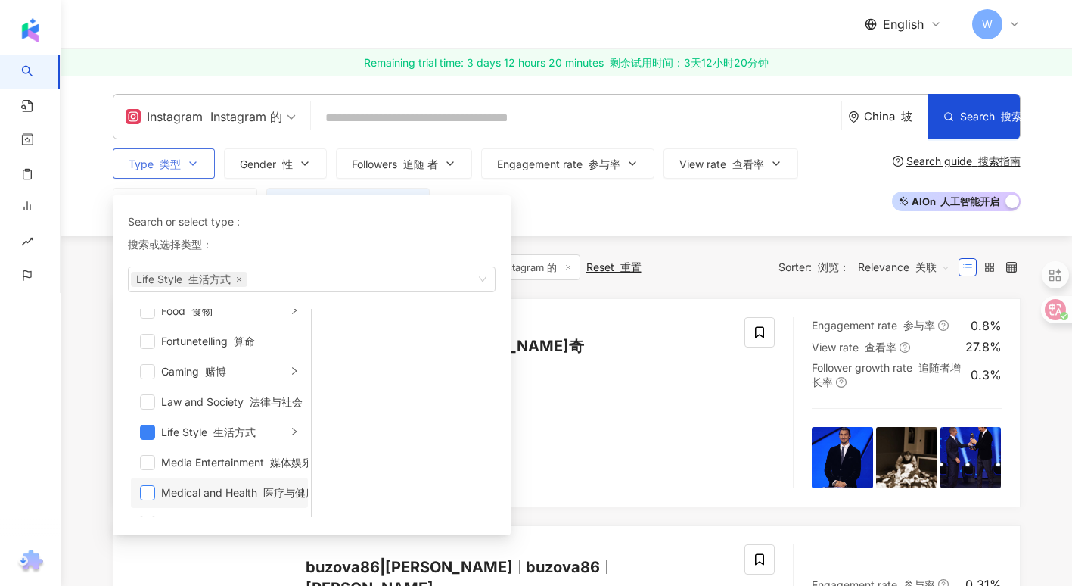
scroll to position [303, 0]
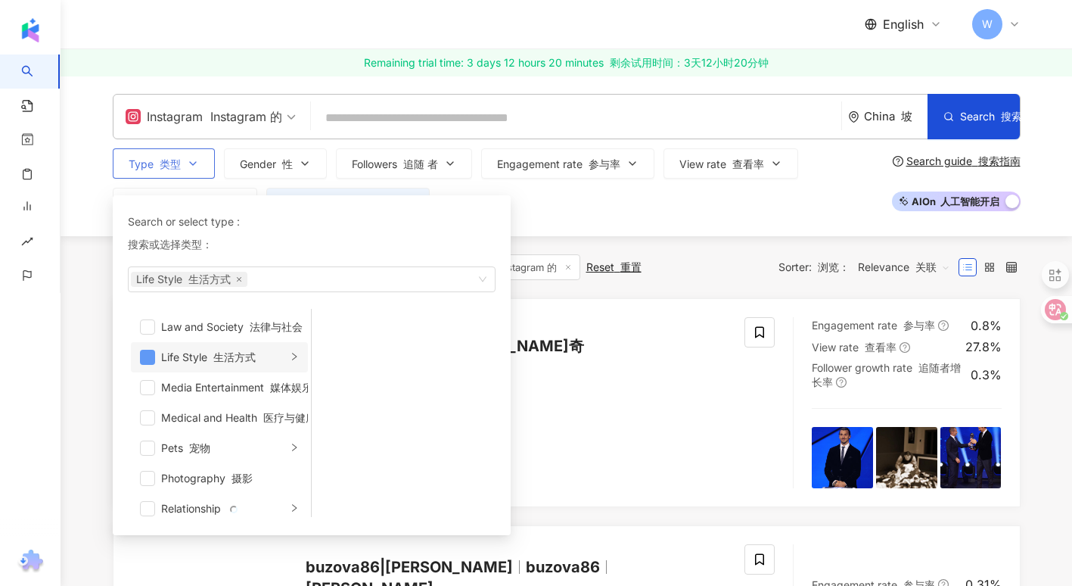
click at [152, 358] on span "button" at bounding box center [147, 357] width 15 height 15
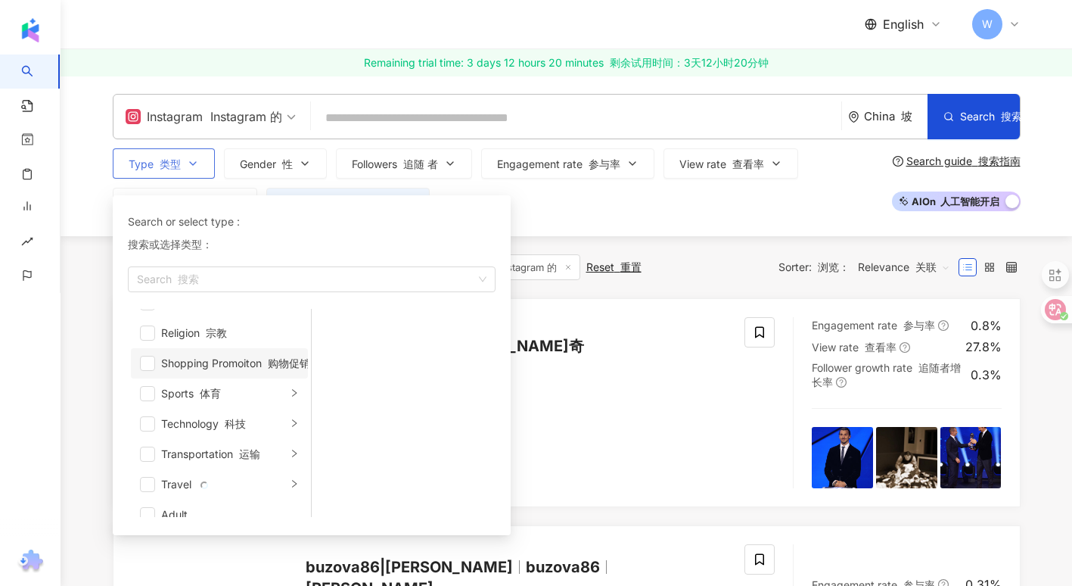
scroll to position [524, 0]
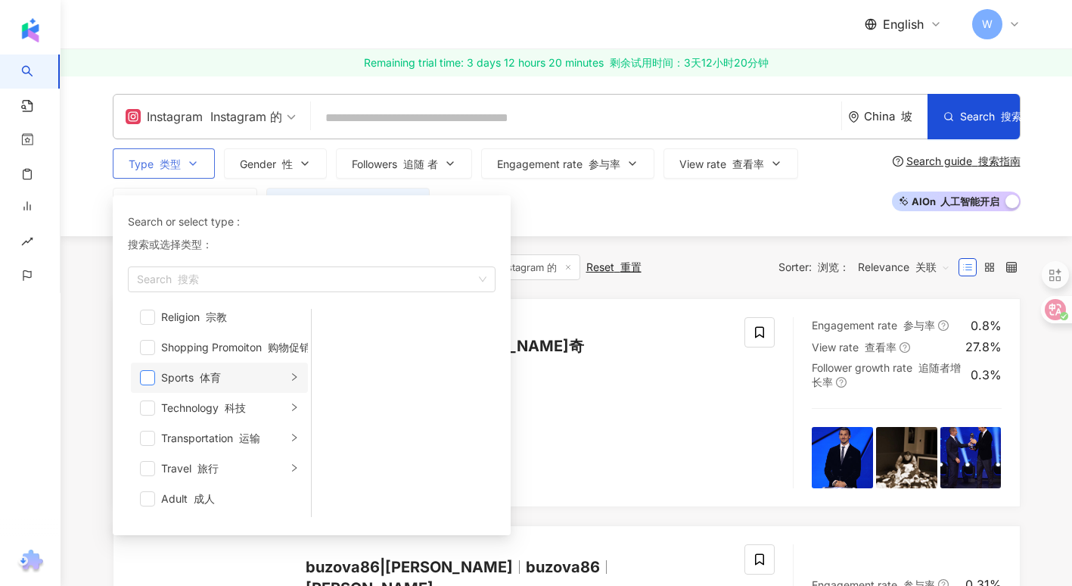
click at [146, 376] on span "button" at bounding box center [147, 377] width 15 height 15
click at [147, 409] on span "button" at bounding box center [147, 407] width 15 height 15
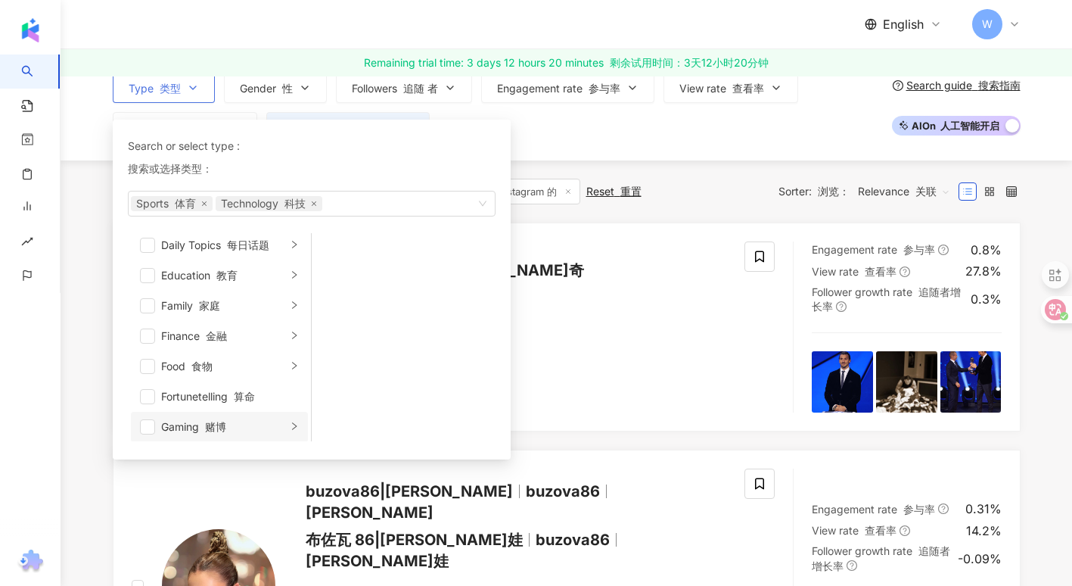
scroll to position [151, 0]
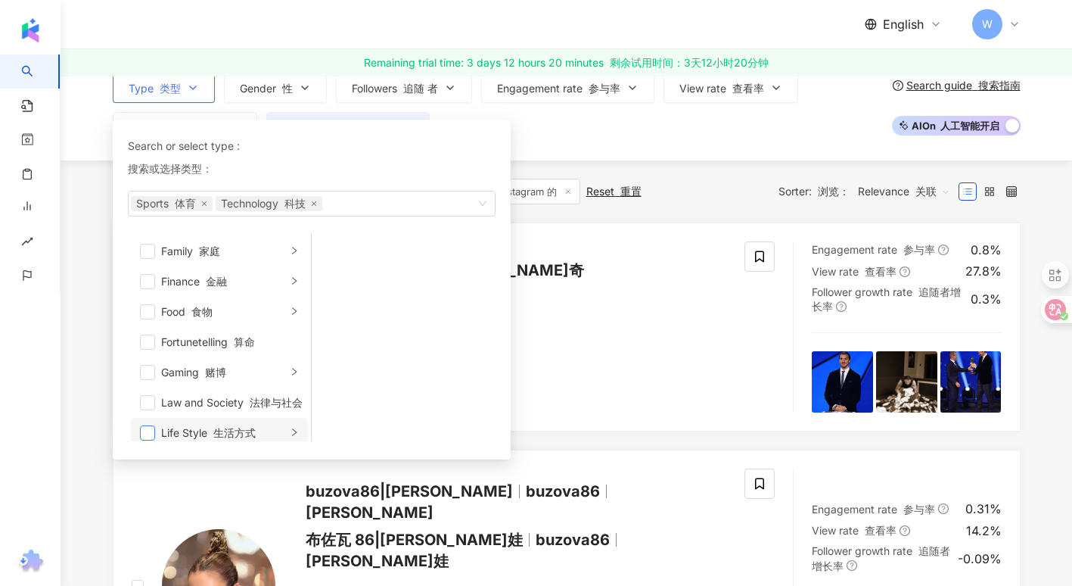
click at [149, 429] on span "button" at bounding box center [147, 432] width 15 height 15
click at [94, 122] on div "Instagram Instagram 的 China 坡 Search 搜索 Type 类型 Search or select type : 搜索或选择类型…" at bounding box center [566, 80] width 969 height 124
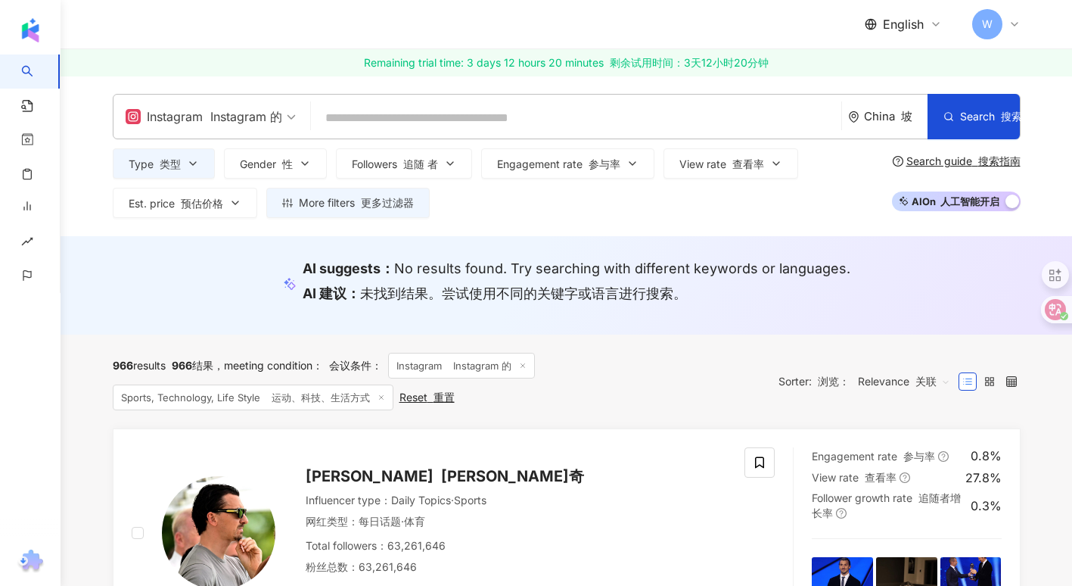
click at [885, 118] on div "China 坡" at bounding box center [896, 116] width 64 height 13
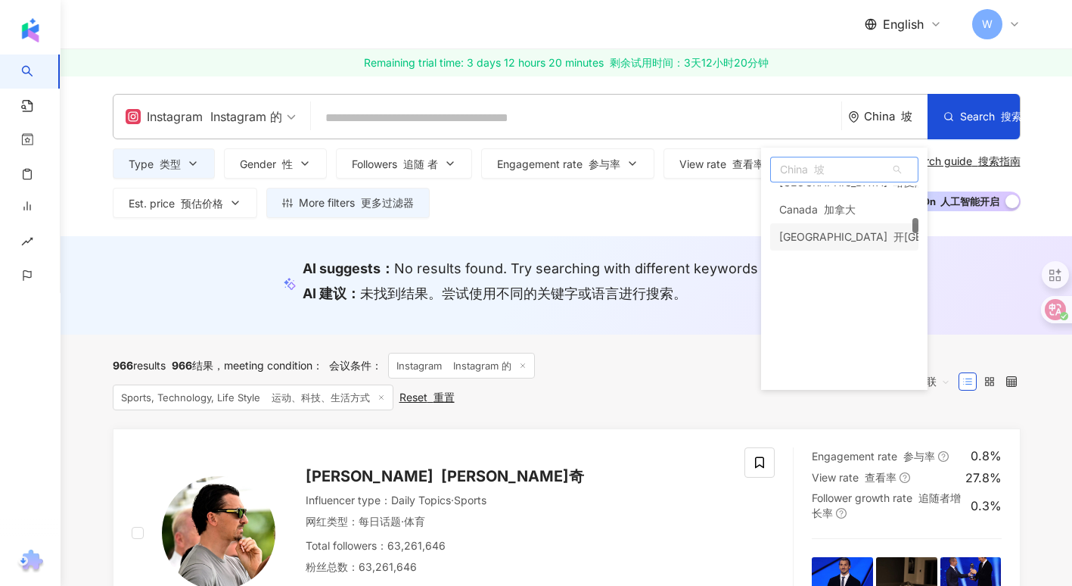
scroll to position [1370, 0]
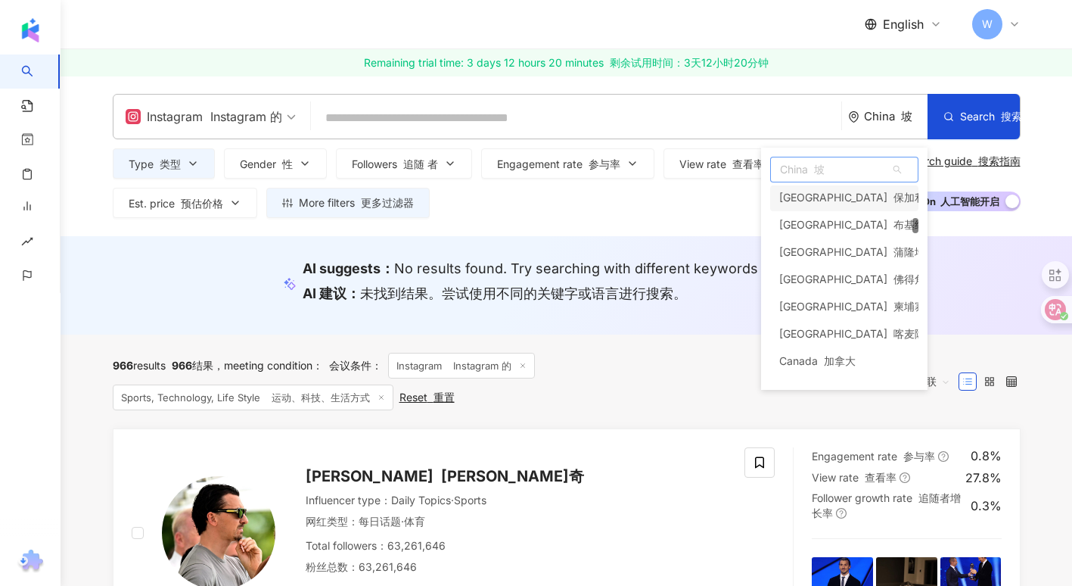
click at [826, 168] on span "China 坡" at bounding box center [844, 169] width 147 height 24
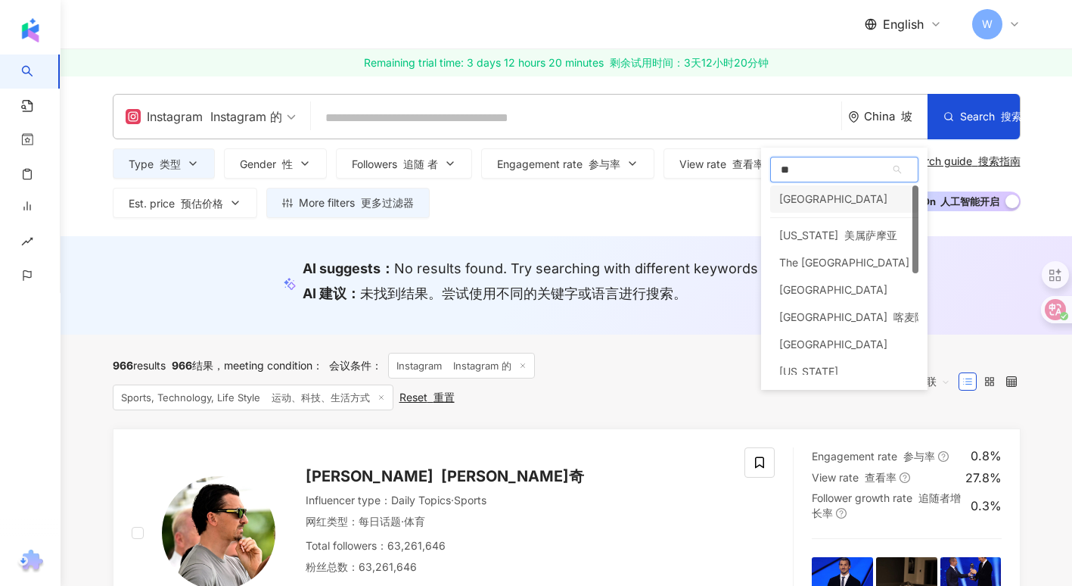
type input "*"
click at [817, 228] on div "United States 美国" at bounding box center [826, 226] width 95 height 27
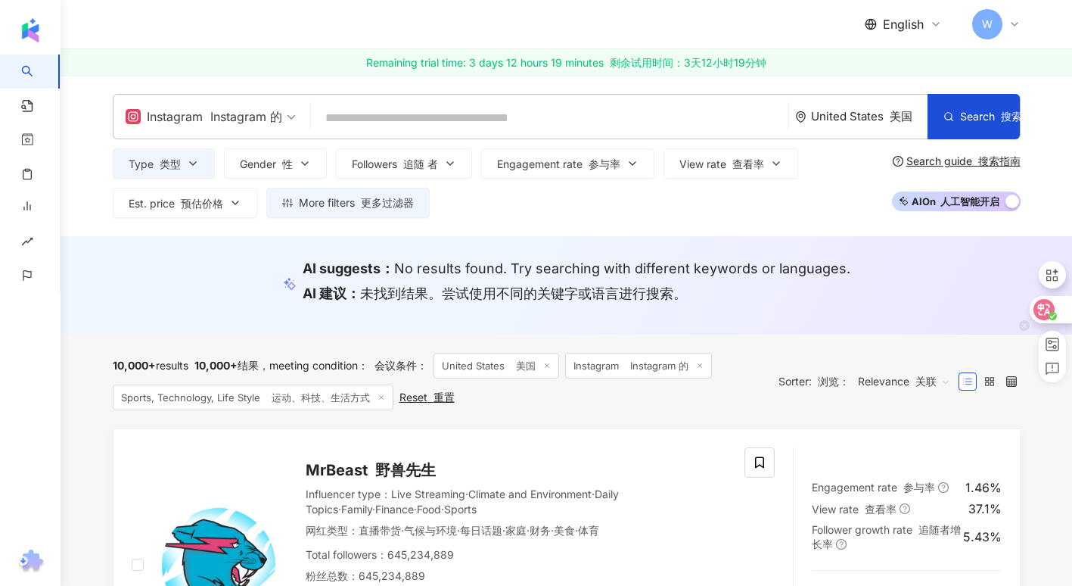
click at [1047, 309] on icon at bounding box center [1044, 309] width 13 height 12
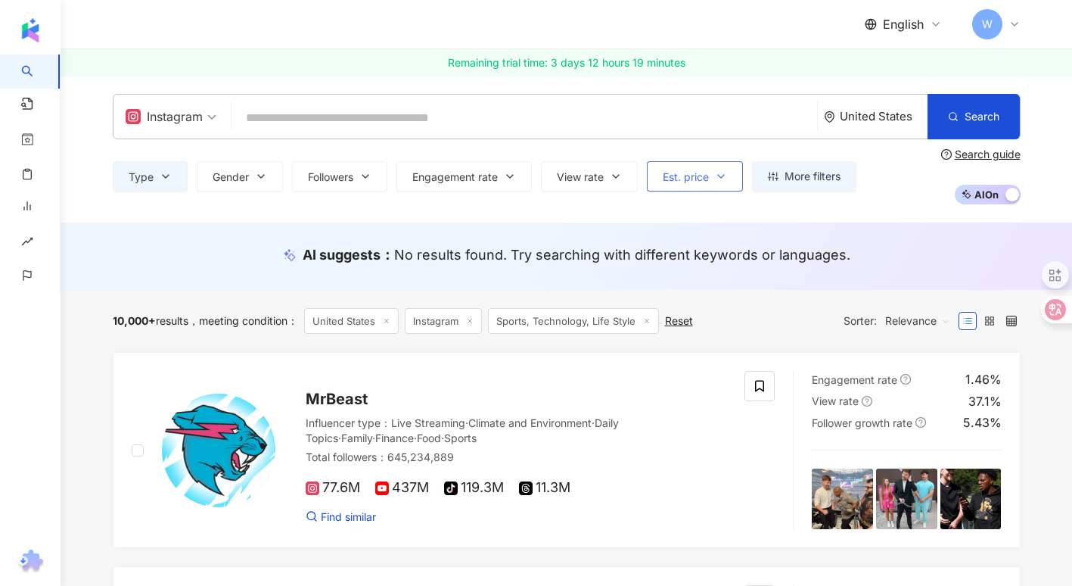
click at [718, 179] on icon "button" at bounding box center [721, 176] width 12 height 12
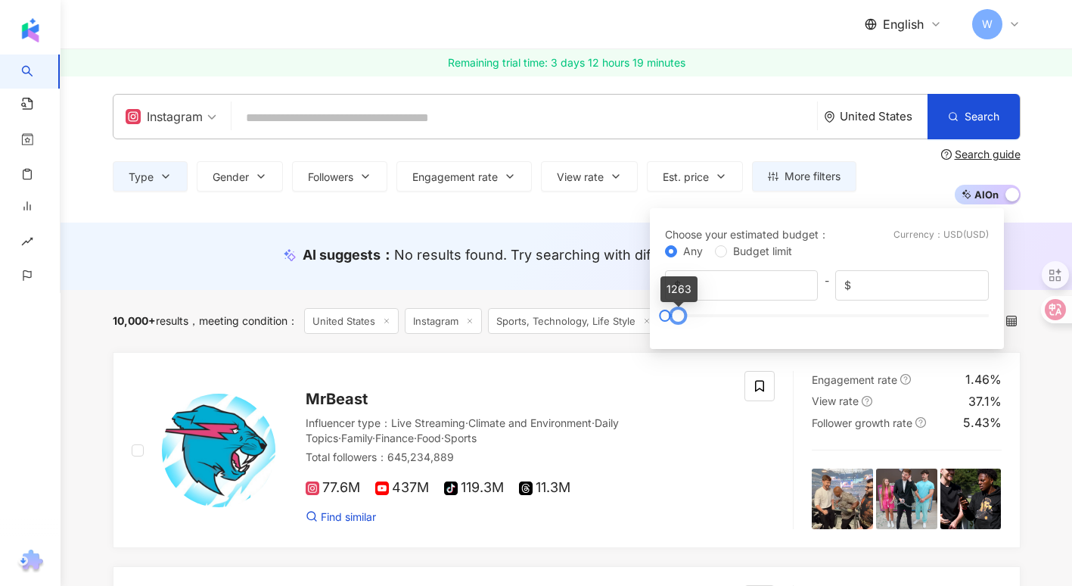
drag, startPoint x: 994, startPoint y: 316, endPoint x: 769, endPoint y: 309, distance: 224.9
click at [683, 316] on div at bounding box center [678, 315] width 8 height 8
drag, startPoint x: 882, startPoint y: 282, endPoint x: 851, endPoint y: 288, distance: 31.5
click at [851, 288] on span "$ ****" at bounding box center [911, 285] width 153 height 30
type input "***"
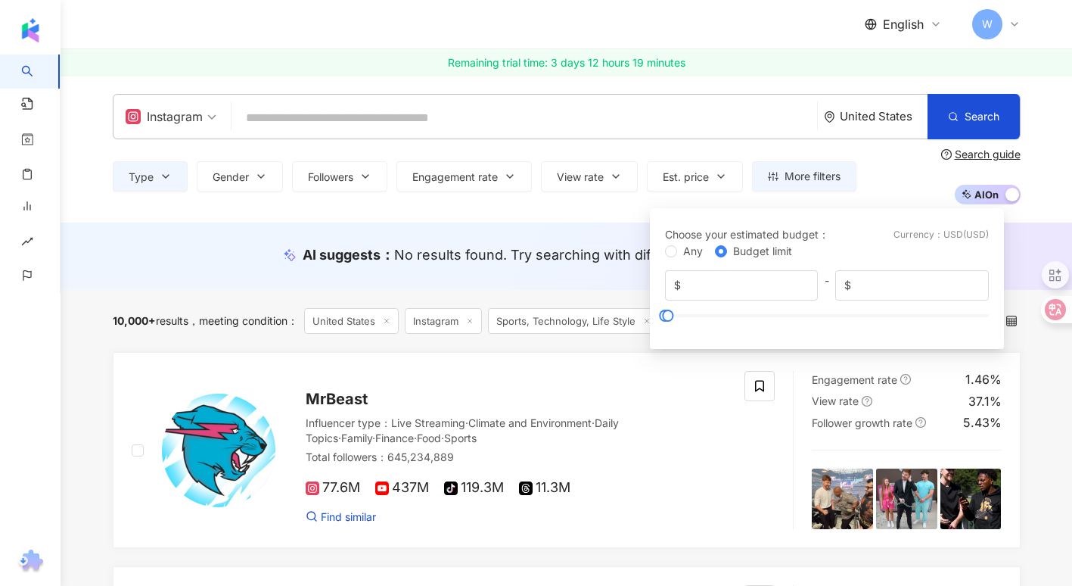
click at [853, 235] on div "Choose your estimated budget ： Currency ： USD ( USD )" at bounding box center [827, 234] width 324 height 17
click at [716, 174] on button "Est. price" at bounding box center [695, 176] width 96 height 30
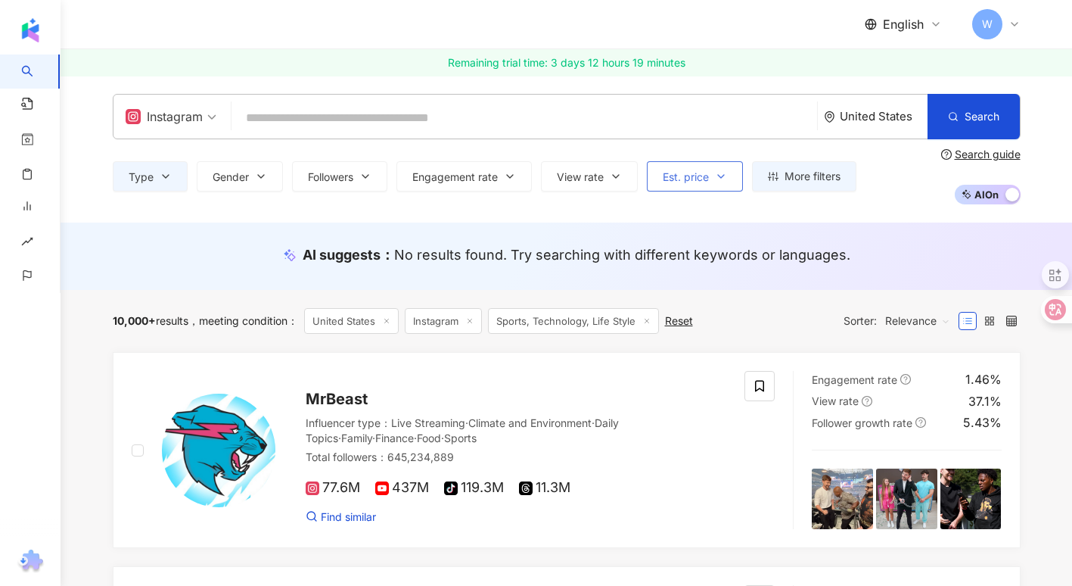
click at [722, 180] on icon "button" at bounding box center [721, 176] width 12 height 12
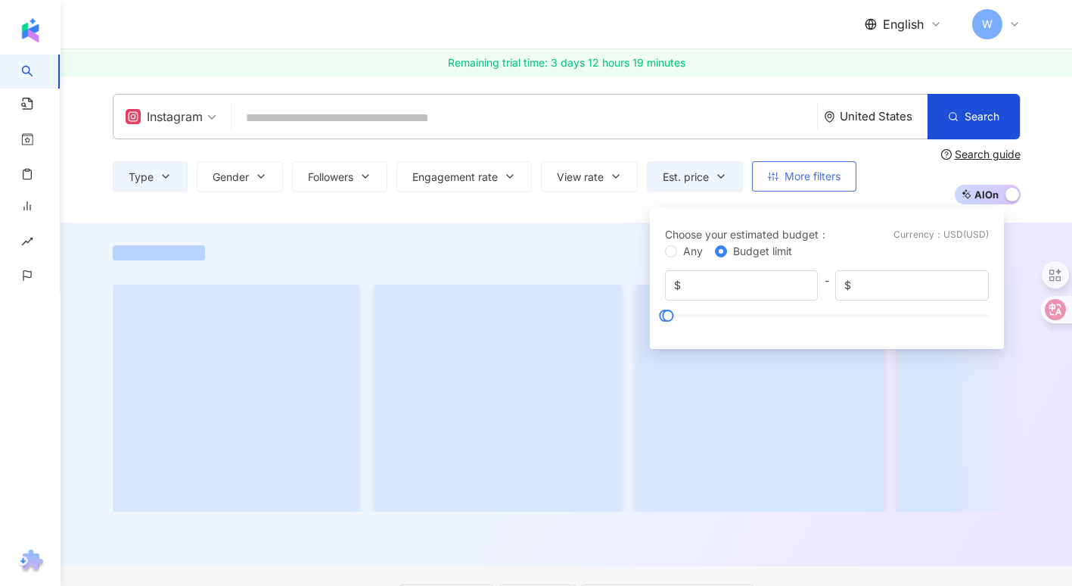
click at [820, 176] on span "More filters" at bounding box center [813, 176] width 56 height 12
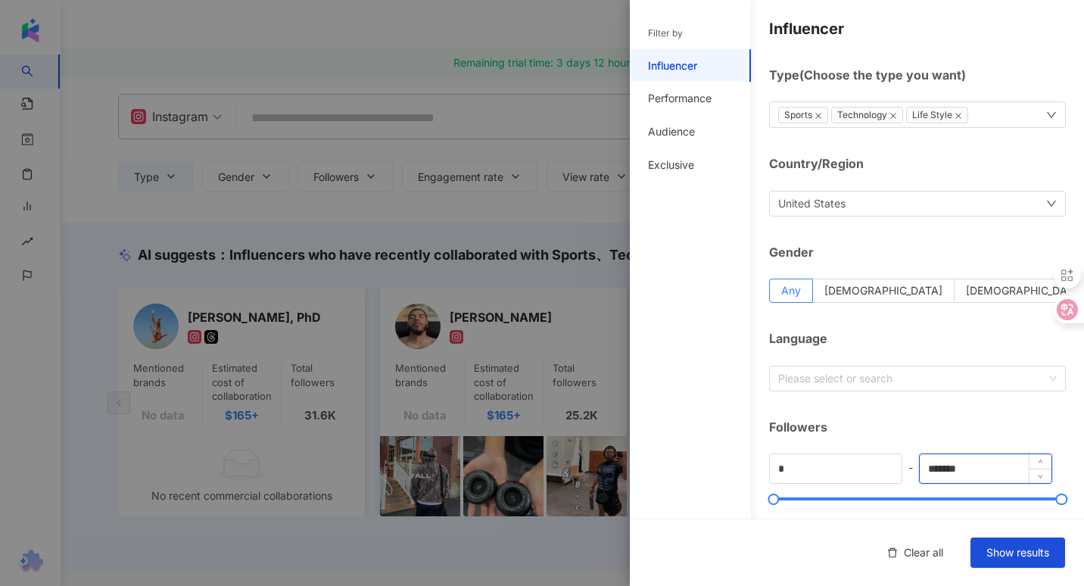
click at [933, 468] on input "*******" at bounding box center [985, 468] width 132 height 29
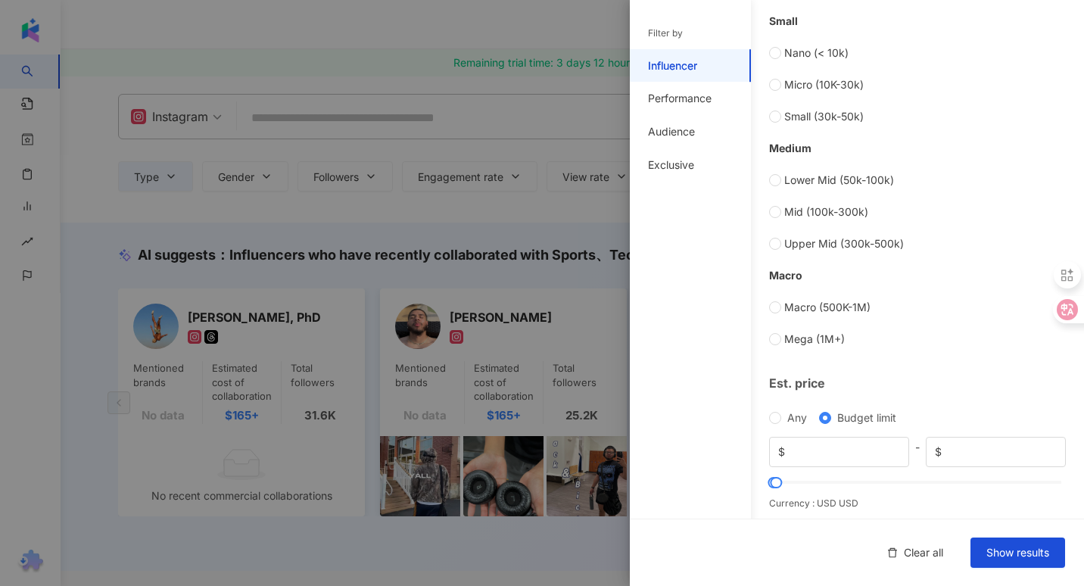
scroll to position [558, 0]
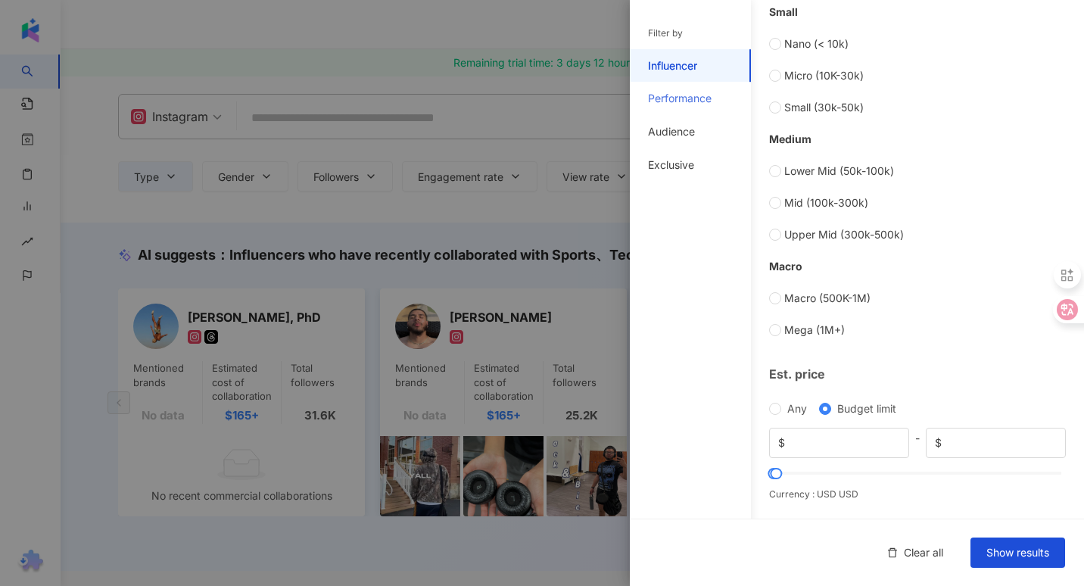
type input "******"
click at [673, 95] on div "Performance" at bounding box center [680, 98] width 64 height 15
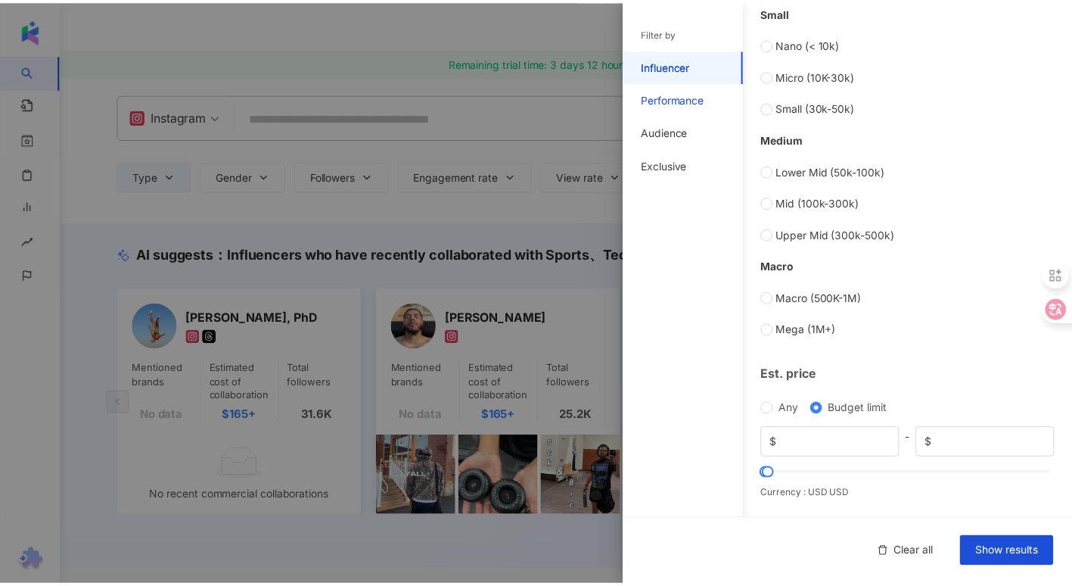
scroll to position [395, 0]
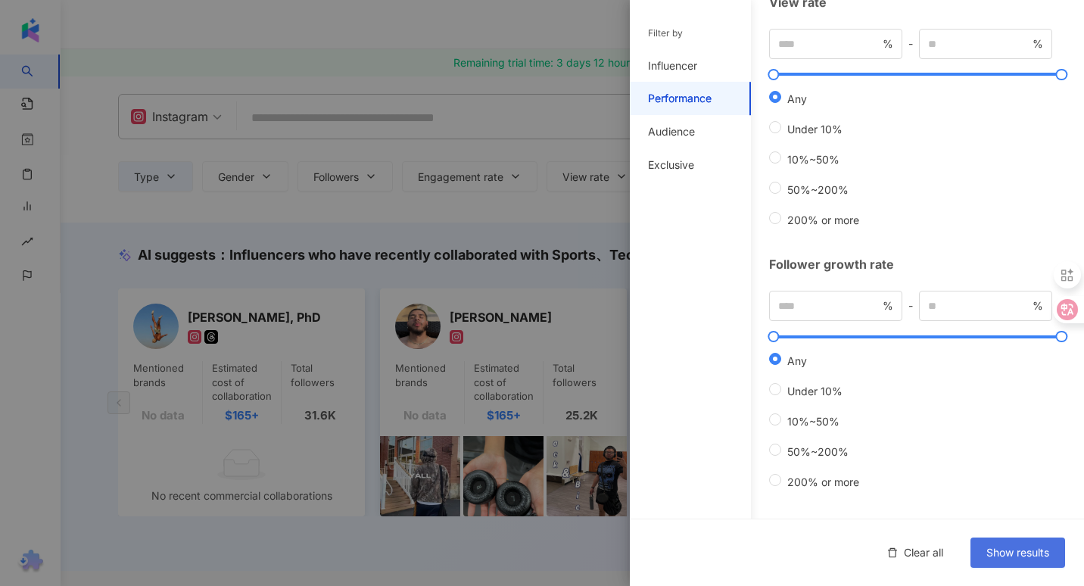
click at [1013, 556] on span "Show results" at bounding box center [1017, 552] width 63 height 12
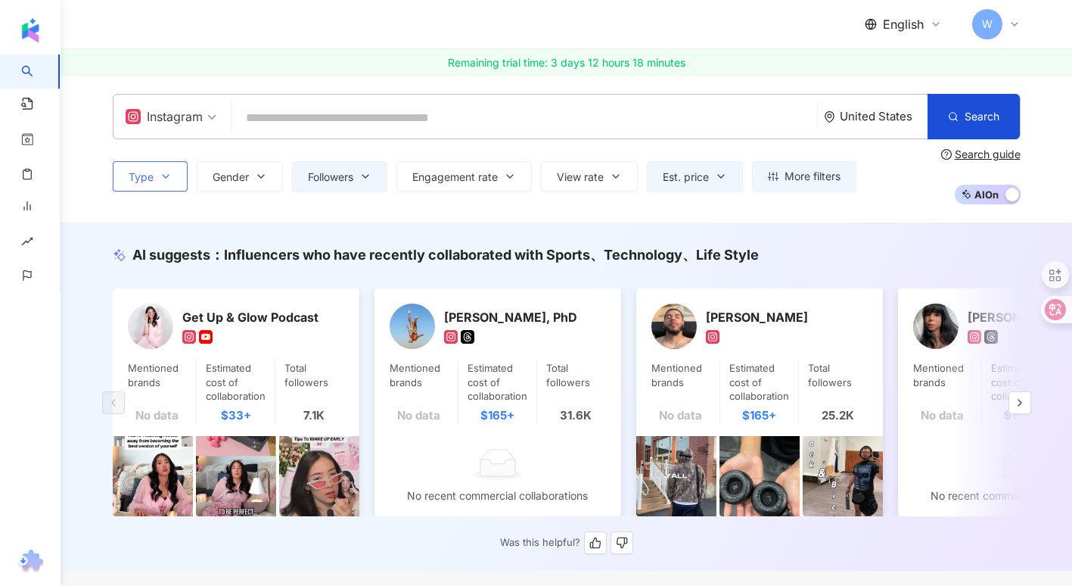
click at [169, 174] on icon "button" at bounding box center [166, 176] width 12 height 12
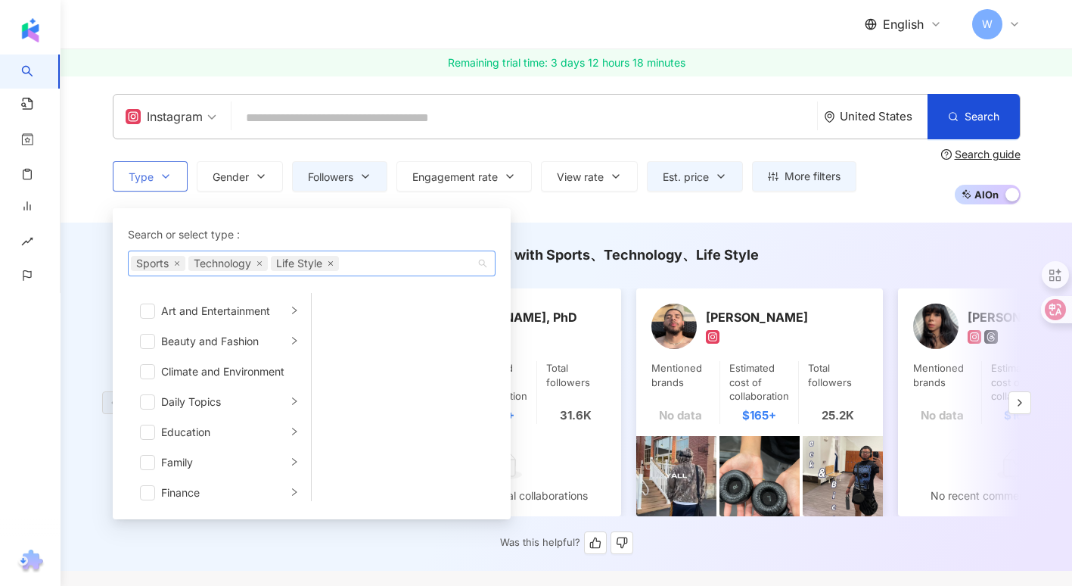
click at [334, 261] on icon "close" at bounding box center [331, 263] width 6 height 6
click at [260, 264] on icon "close" at bounding box center [259, 263] width 5 height 5
click at [96, 201] on div "Instagram United States Search Type Search or select type : Sports Art and Ente…" at bounding box center [566, 149] width 969 height 110
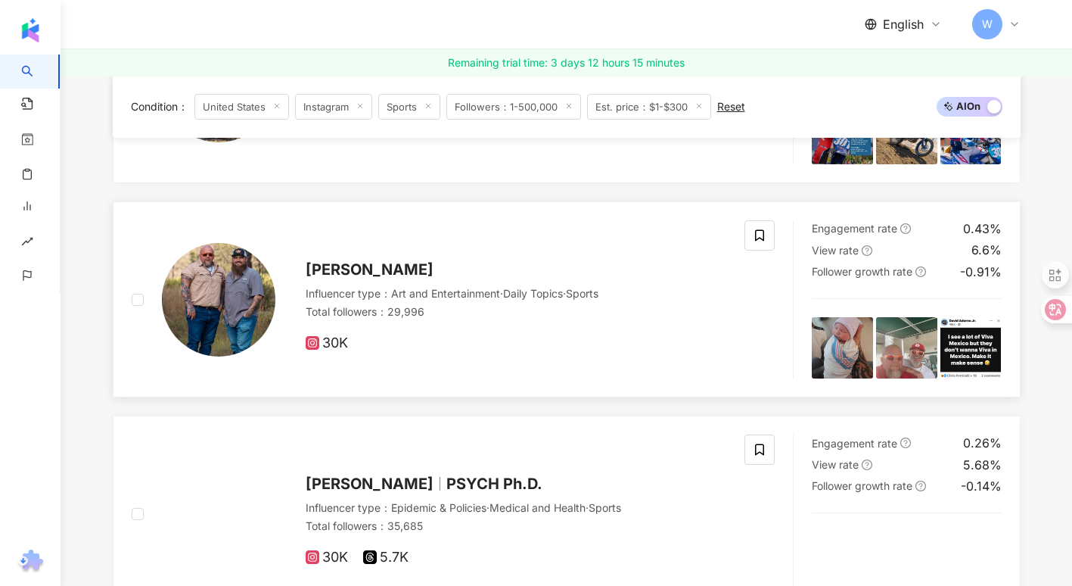
scroll to position [2728, 0]
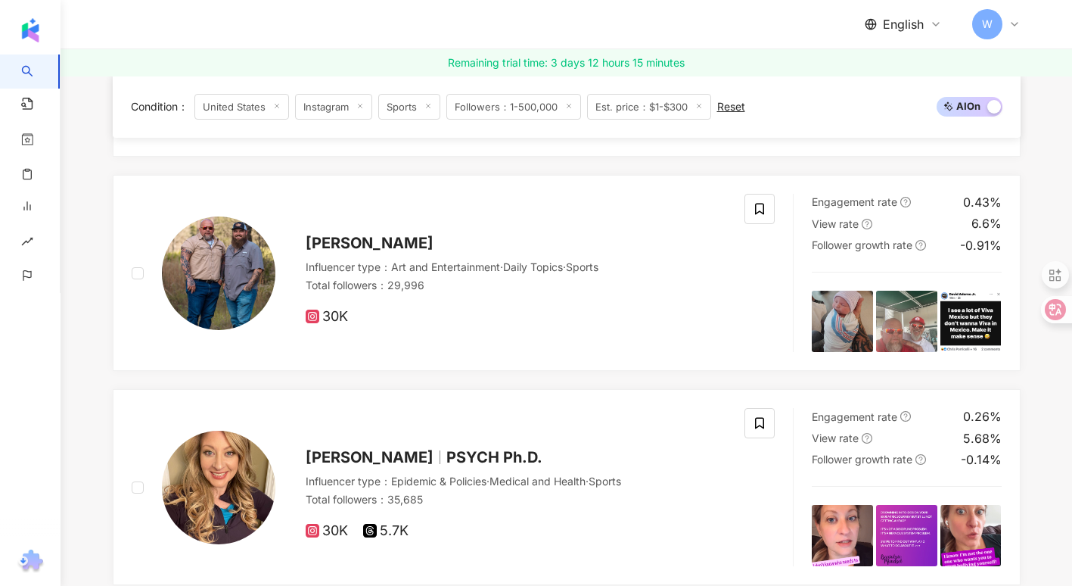
click at [674, 104] on span "Est. price：$1-$300" at bounding box center [649, 107] width 124 height 26
click at [636, 110] on span "Est. price：$1-$300" at bounding box center [649, 107] width 124 height 26
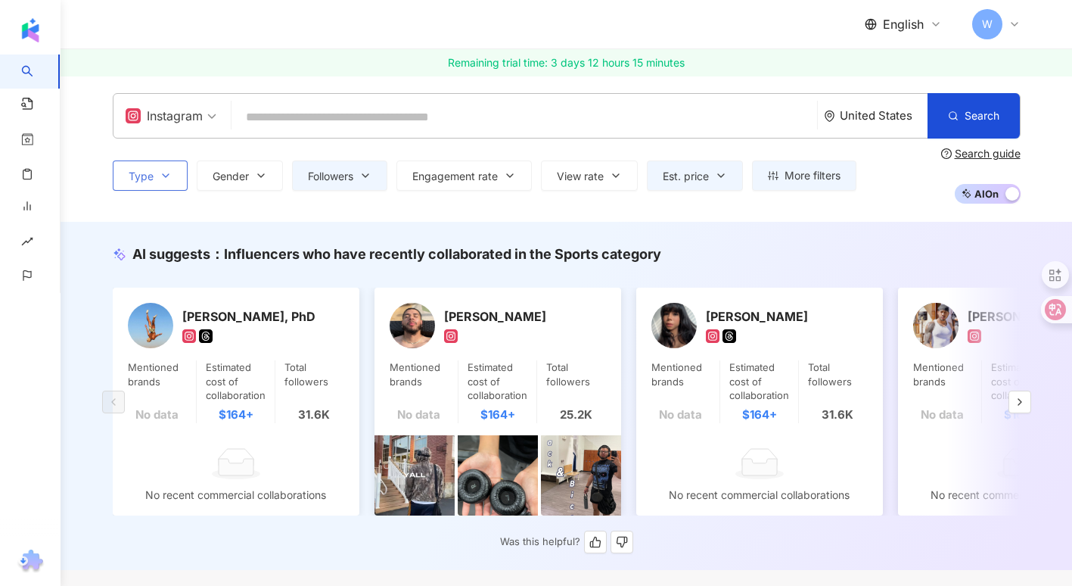
scroll to position [0, 0]
click at [707, 181] on span "Est. price" at bounding box center [686, 177] width 46 height 12
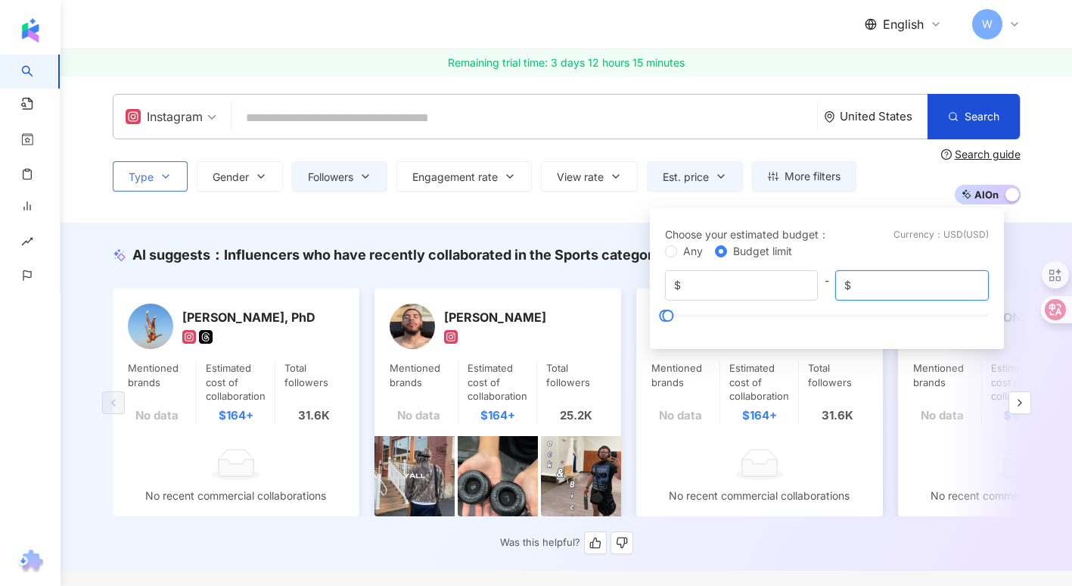
click at [863, 282] on input "***" at bounding box center [916, 285] width 125 height 17
type input "***"
click at [848, 242] on div "Choose your estimated budget ： Currency ： USD ( USD )" at bounding box center [827, 234] width 324 height 17
click at [887, 182] on div "Type Gender Followers Engagement rate View rate Est. price More filters Filter …" at bounding box center [567, 176] width 908 height 56
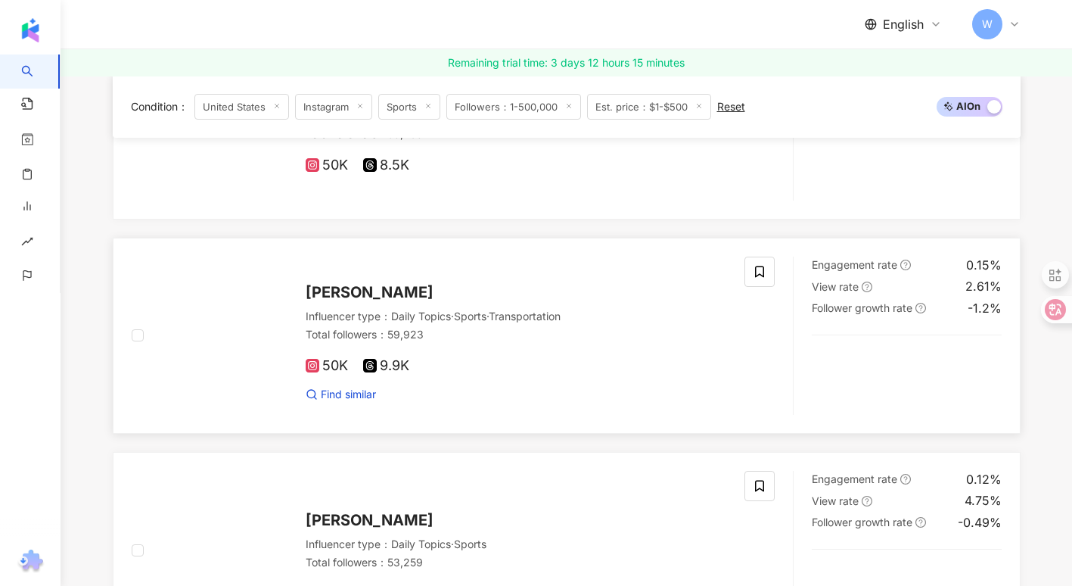
scroll to position [458, 0]
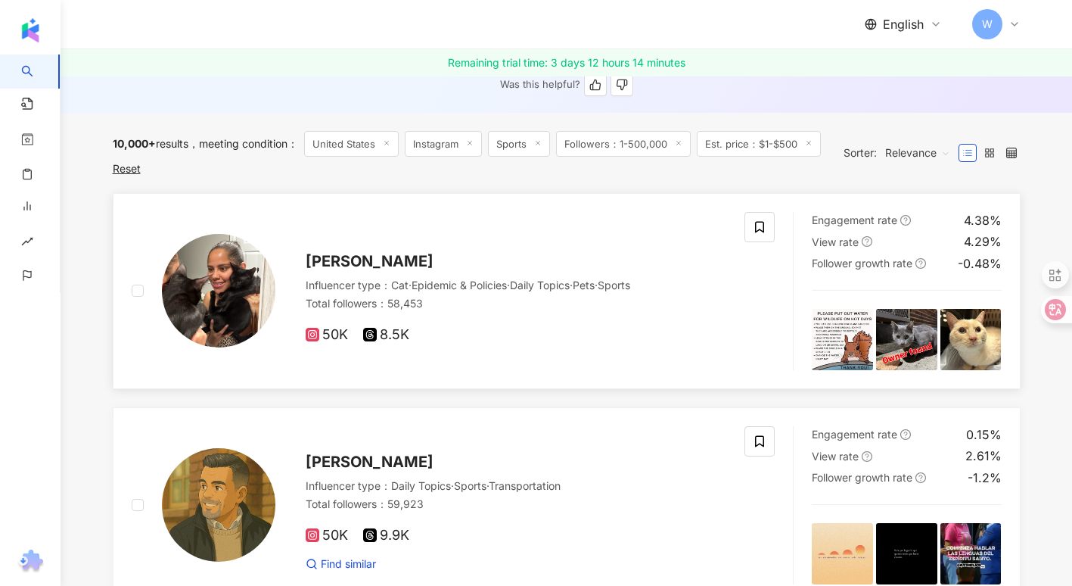
drag, startPoint x: 300, startPoint y: 185, endPoint x: 440, endPoint y: 290, distance: 174.7
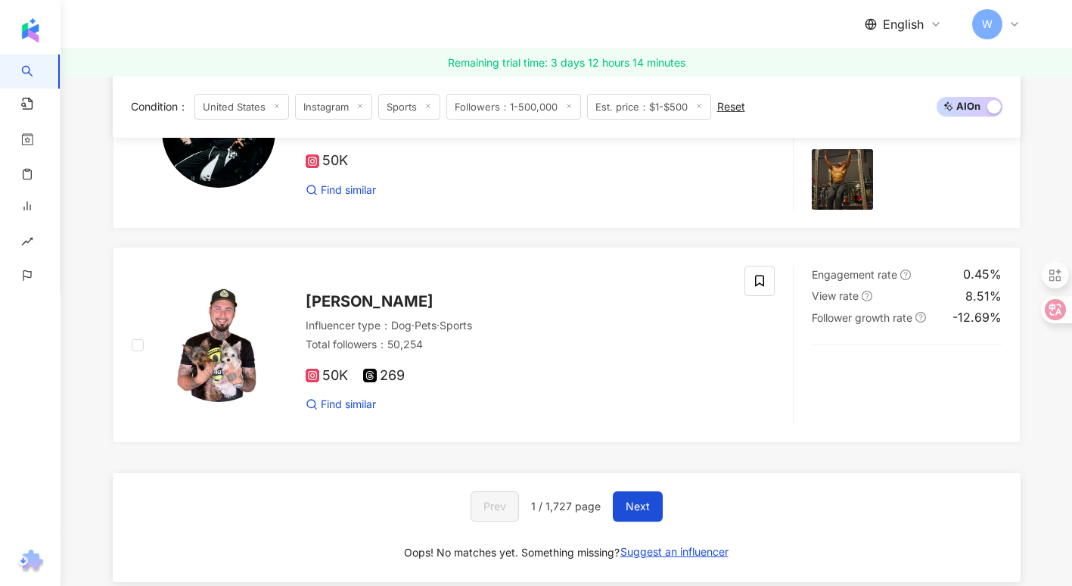
scroll to position [2804, 0]
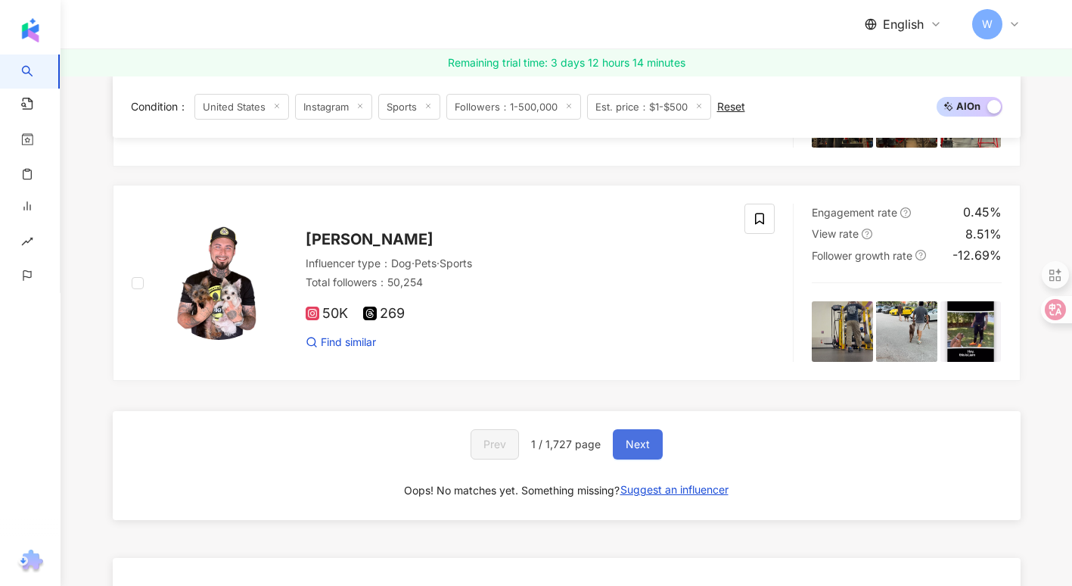
click at [630, 450] on span "Next" at bounding box center [638, 444] width 24 height 12
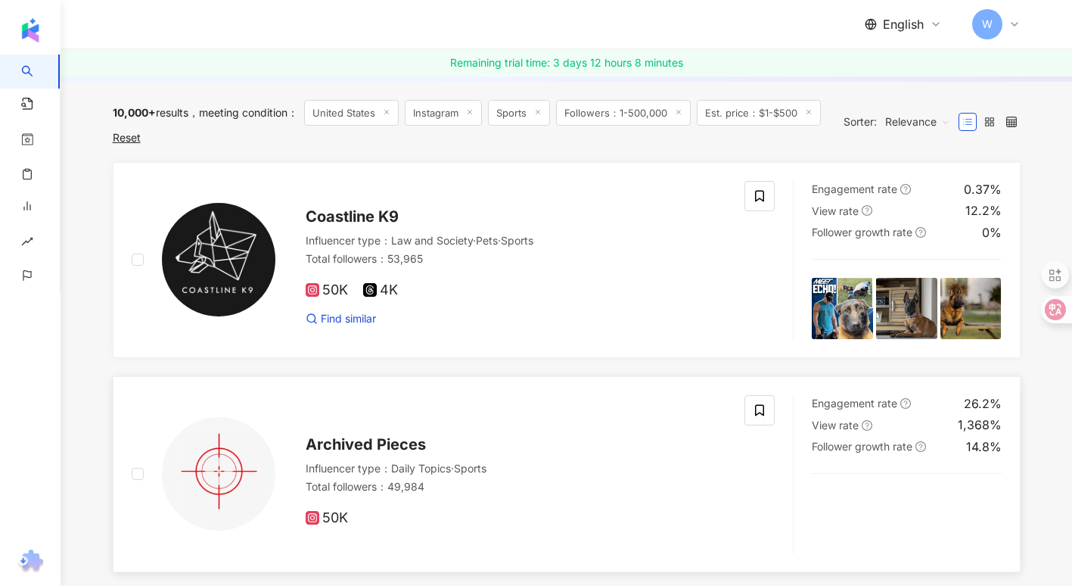
scroll to position [458, 0]
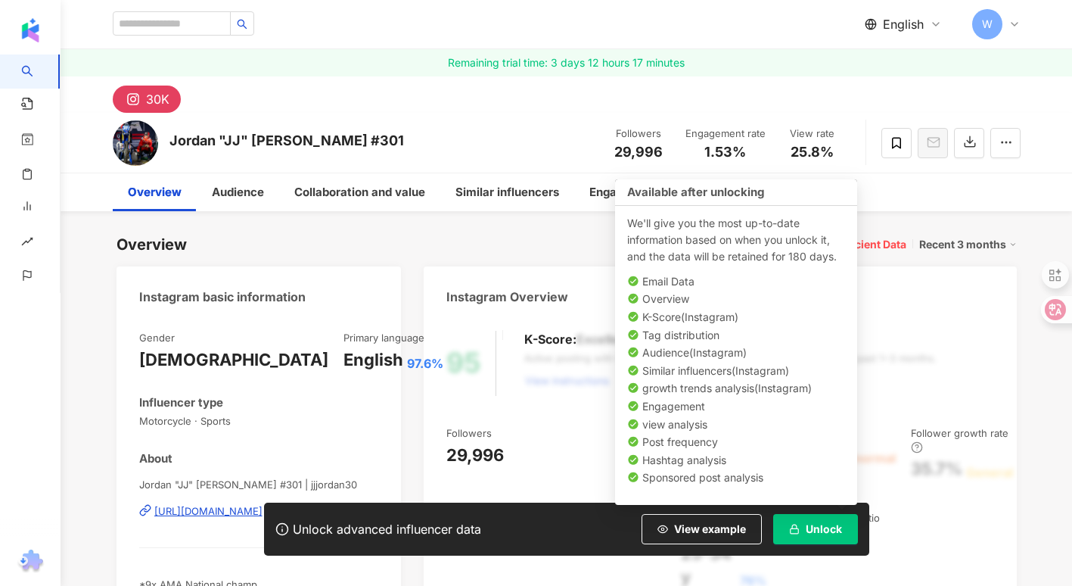
scroll to position [76, 0]
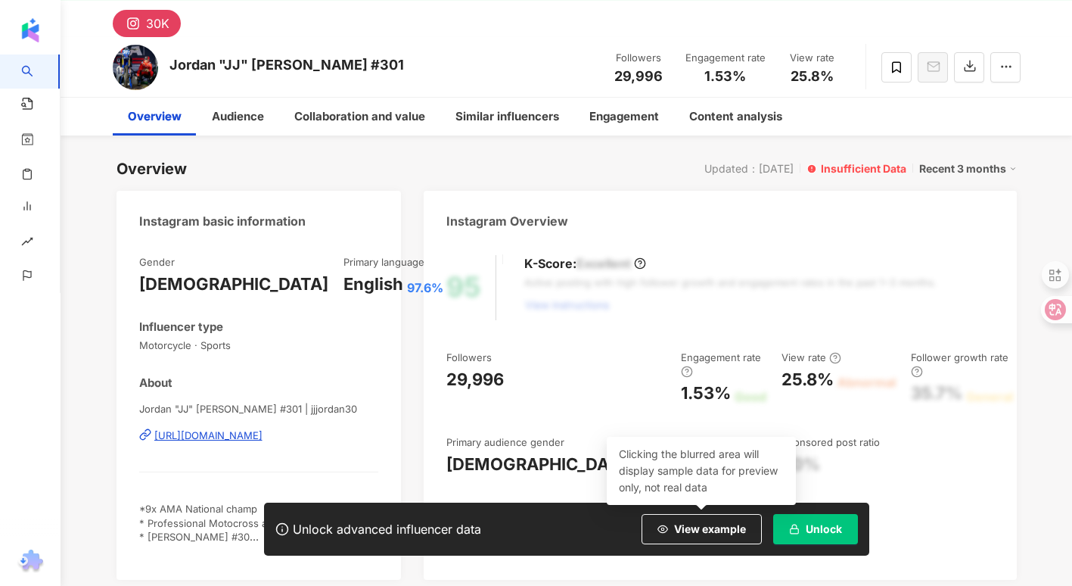
click at [315, 74] on div "Jordan "JJ" Jarvis #301" at bounding box center [287, 64] width 235 height 19
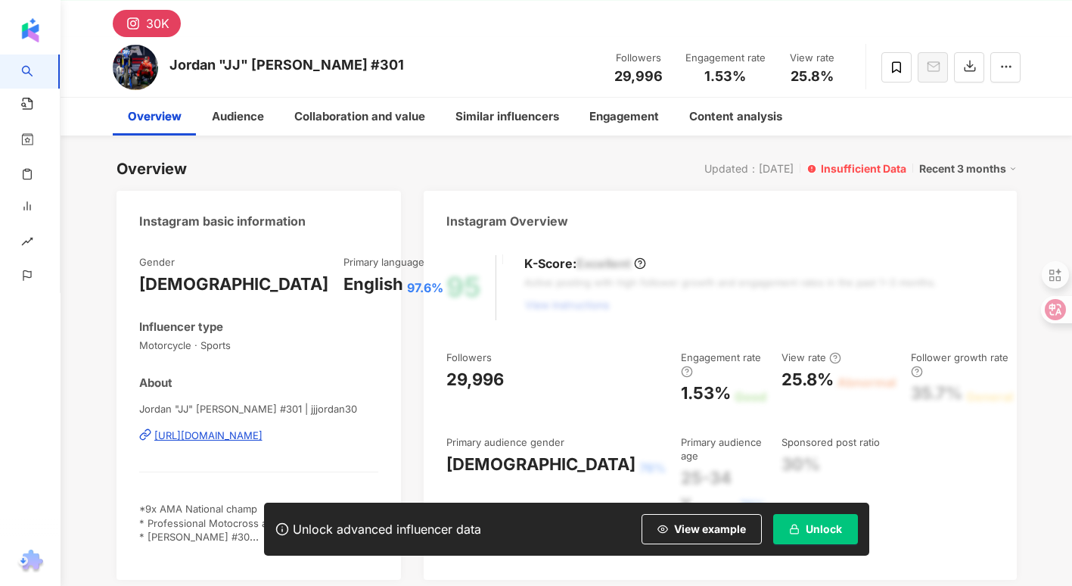
drag, startPoint x: 240, startPoint y: 142, endPoint x: 170, endPoint y: 140, distance: 69.7
click at [191, 74] on div "Jordan "JJ" Jarvis #301" at bounding box center [287, 64] width 235 height 19
drag, startPoint x: 170, startPoint y: 140, endPoint x: 185, endPoint y: 142, distance: 15.3
click at [340, 97] on div "Jordan "JJ" Jarvis #301 Followers 29,996 Engagement rate 1.53% View rate 25.8%" at bounding box center [566, 67] width 969 height 60
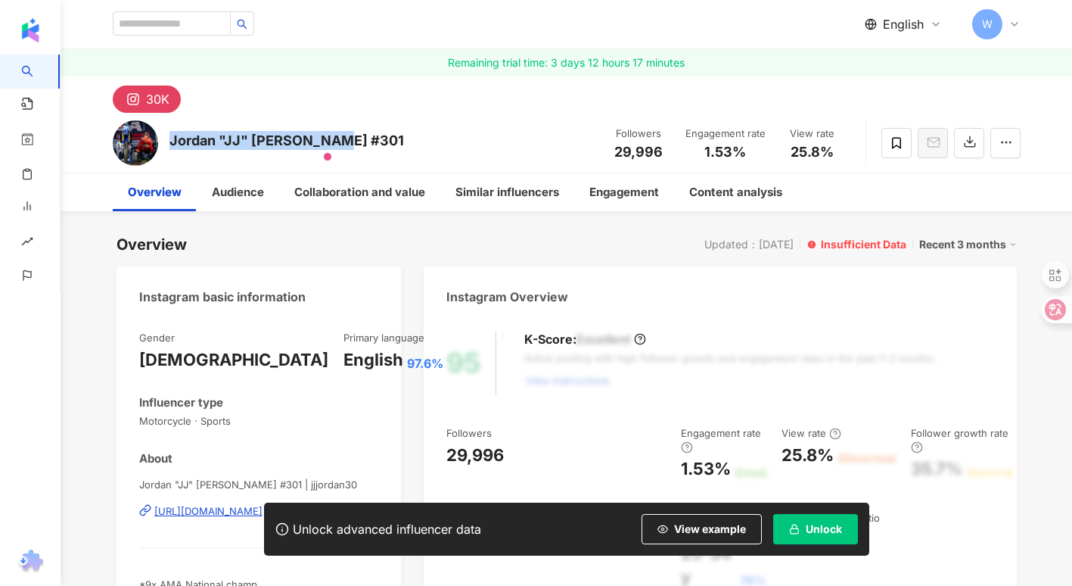
scroll to position [0, 0]
